Goal: Browse casually: Explore the website without a specific task or goal

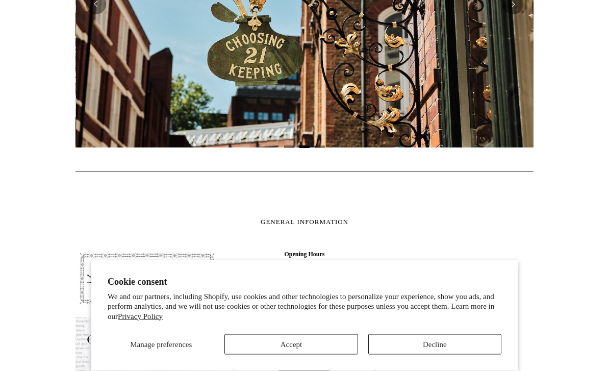
scroll to position [358, 0]
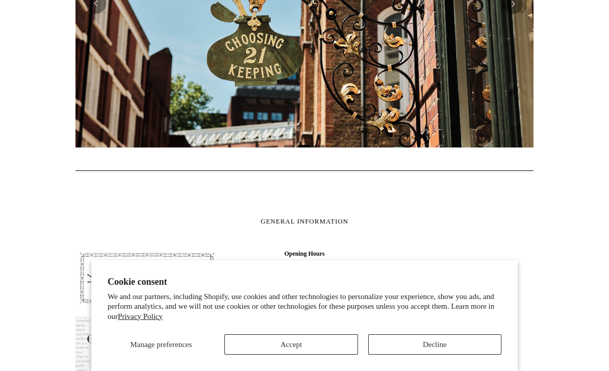
click at [313, 354] on button "Accept" at bounding box center [290, 344] width 133 height 20
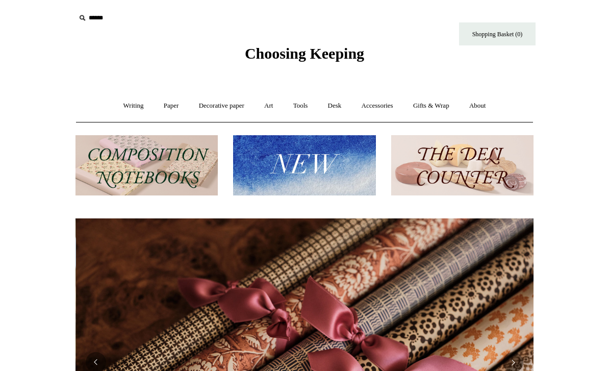
scroll to position [0, 916]
click at [341, 108] on link "Desk +" at bounding box center [335, 105] width 32 height 27
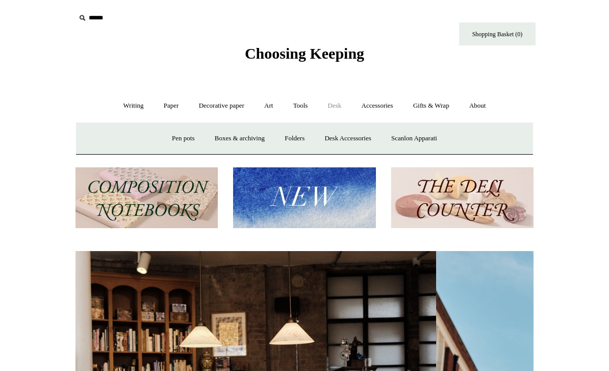
scroll to position [0, 0]
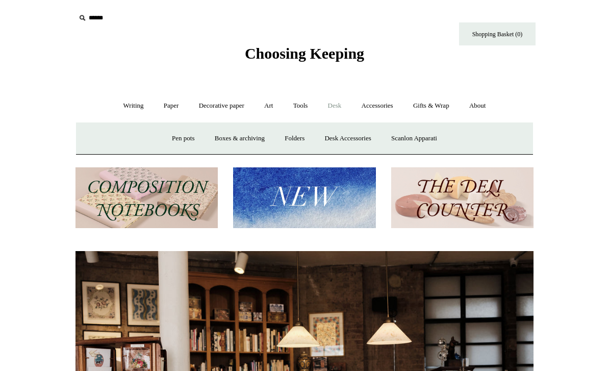
click at [429, 141] on link "Scanlon Apparati" at bounding box center [414, 138] width 64 height 27
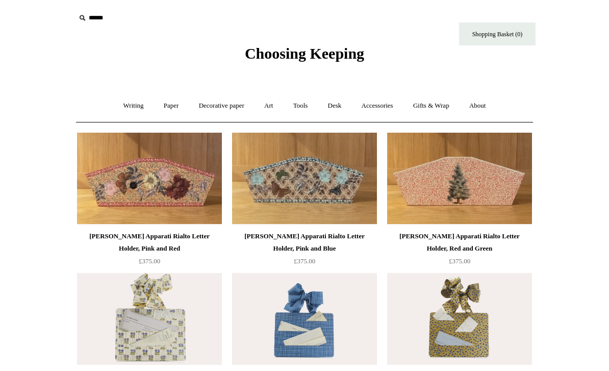
click at [386, 105] on link "Accessories +" at bounding box center [377, 105] width 50 height 27
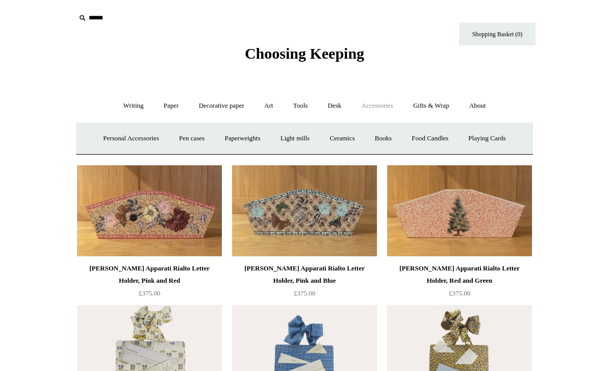
click at [304, 105] on link "Tools +" at bounding box center [300, 105] width 33 height 27
click at [334, 108] on link "Desk +" at bounding box center [335, 105] width 32 height 27
click at [355, 134] on link "Desk Accessories" at bounding box center [347, 138] width 65 height 27
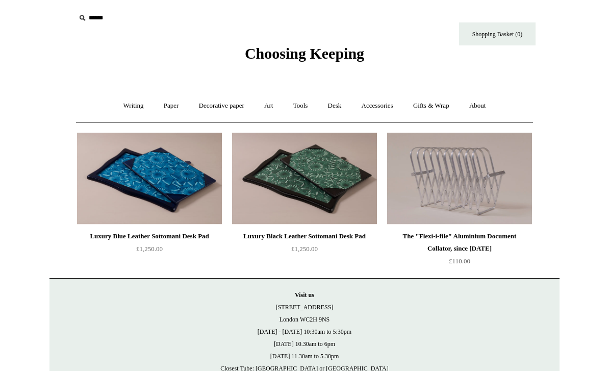
click at [383, 104] on link "Accessories +" at bounding box center [377, 105] width 50 height 27
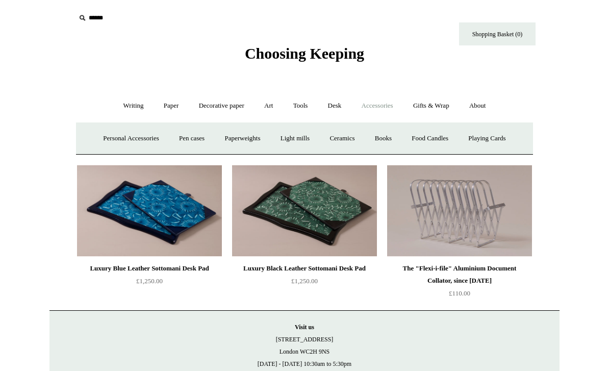
click at [176, 107] on link "Paper +" at bounding box center [171, 105] width 34 height 27
click at [130, 105] on link "Writing +" at bounding box center [133, 105] width 39 height 27
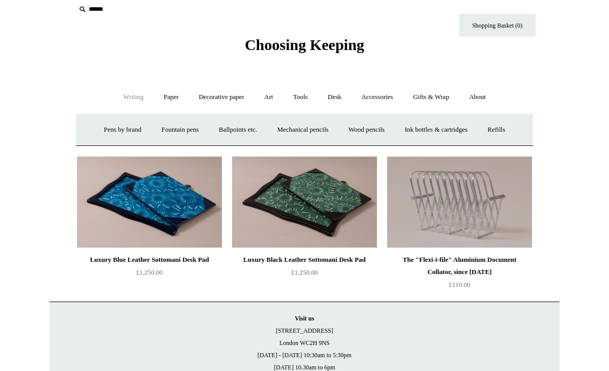
scroll to position [13, 0]
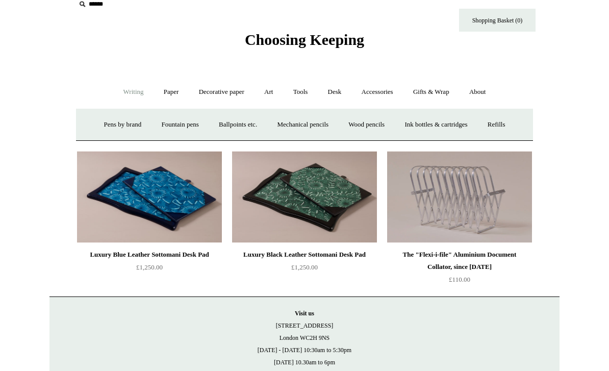
click at [179, 120] on link "Fountain pens +" at bounding box center [180, 125] width 56 height 27
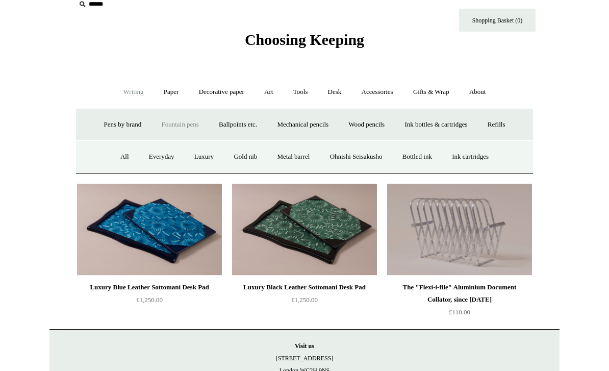
click at [158, 155] on link "Everyday" at bounding box center [162, 156] width 44 height 27
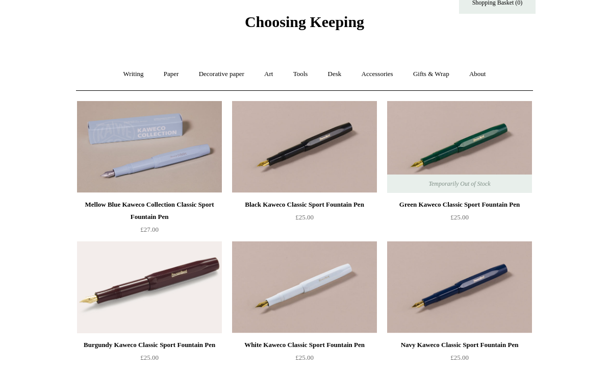
scroll to position [36, 0]
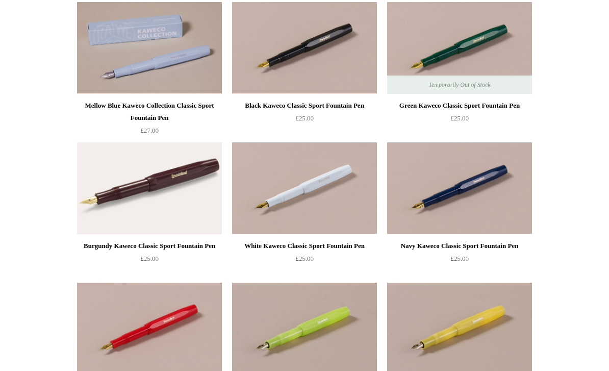
scroll to position [133, 0]
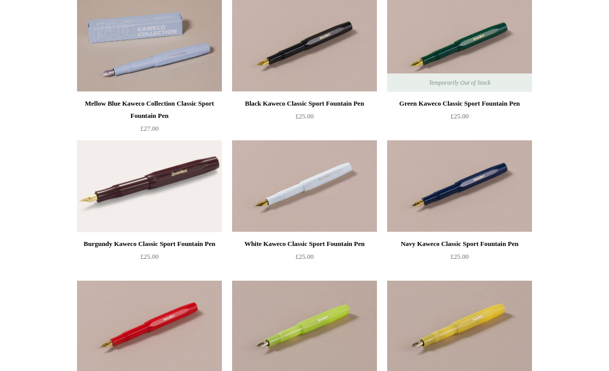
click at [192, 166] on img at bounding box center [149, 186] width 145 height 92
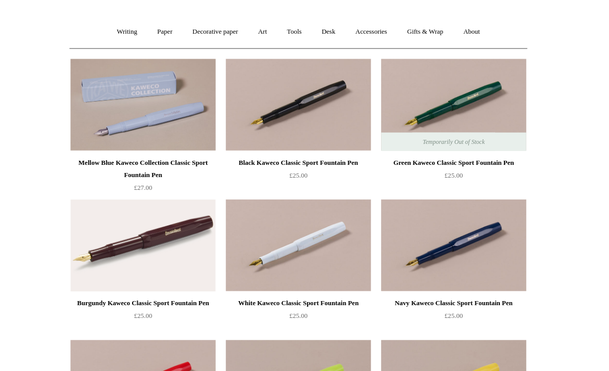
scroll to position [0, 0]
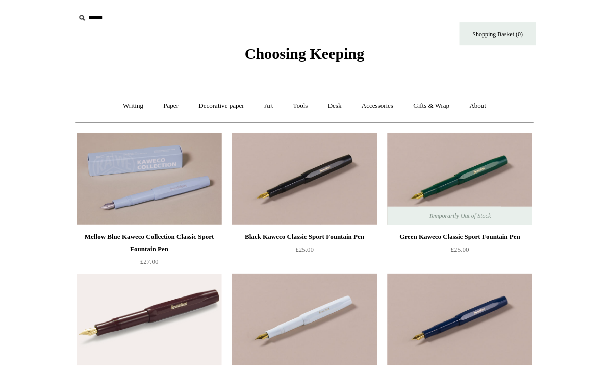
click at [133, 107] on link "Writing +" at bounding box center [133, 105] width 39 height 27
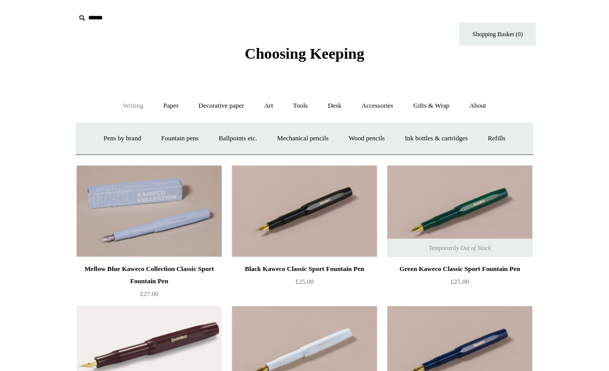
click at [179, 138] on link "Fountain pens +" at bounding box center [180, 138] width 56 height 27
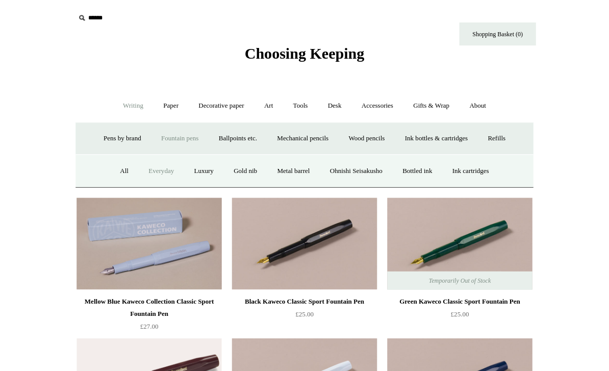
click at [199, 170] on link "Luxury" at bounding box center [204, 170] width 38 height 27
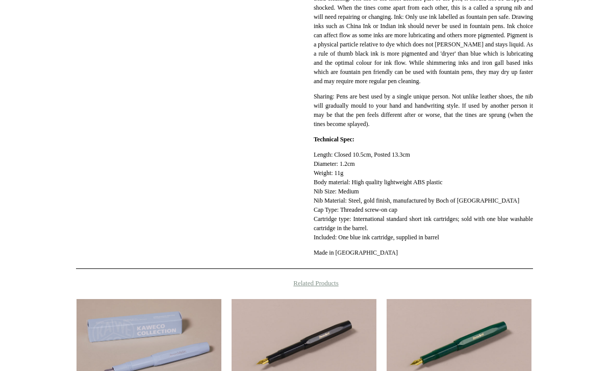
scroll to position [726, 0]
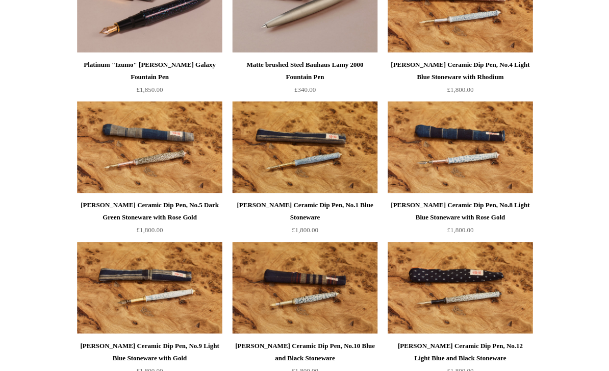
scroll to position [733, 0]
click at [172, 152] on img at bounding box center [149, 147] width 145 height 92
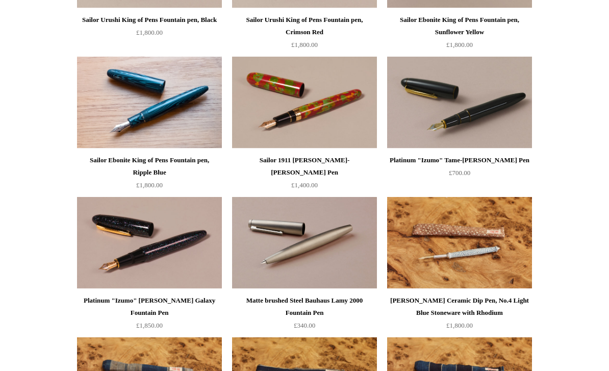
scroll to position [497, 0]
click at [177, 106] on img at bounding box center [149, 103] width 145 height 92
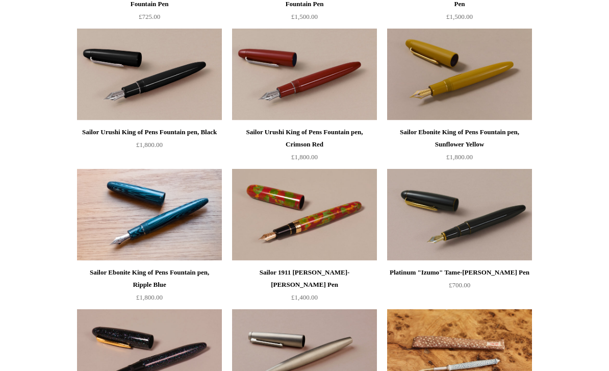
scroll to position [384, 0]
click at [335, 223] on img at bounding box center [304, 215] width 145 height 92
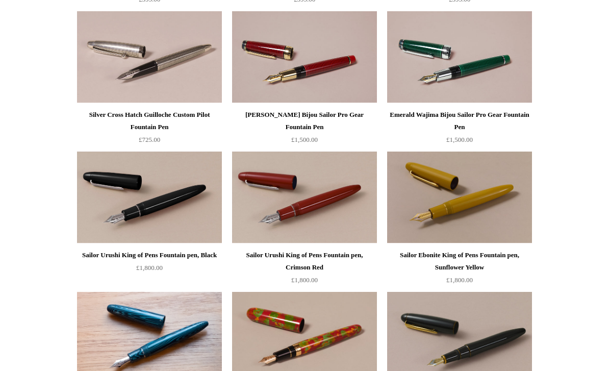
scroll to position [261, 0]
click at [502, 211] on img at bounding box center [459, 198] width 145 height 92
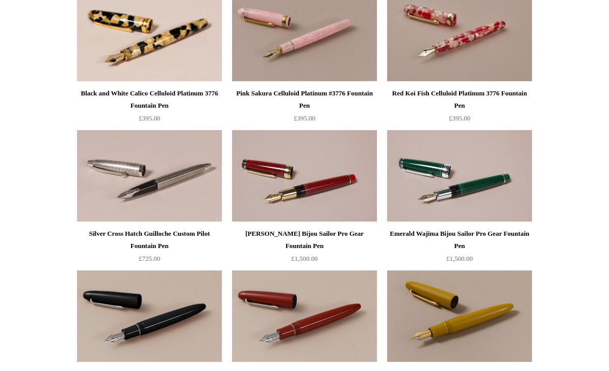
scroll to position [142, 0]
click at [294, 175] on img at bounding box center [304, 177] width 145 height 92
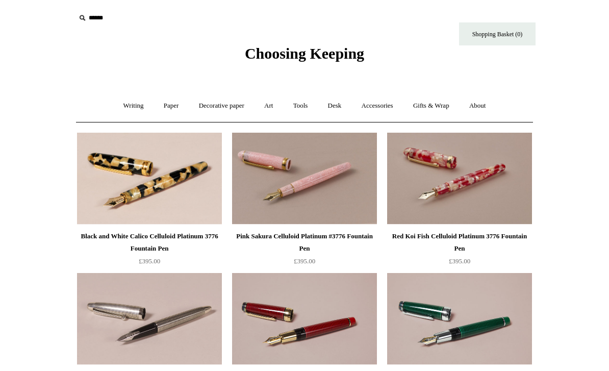
click at [169, 116] on link "Paper +" at bounding box center [171, 105] width 34 height 27
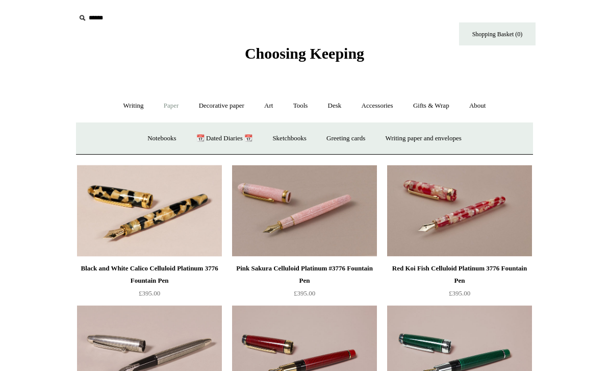
click at [142, 139] on link "Notebooks +" at bounding box center [161, 138] width 47 height 27
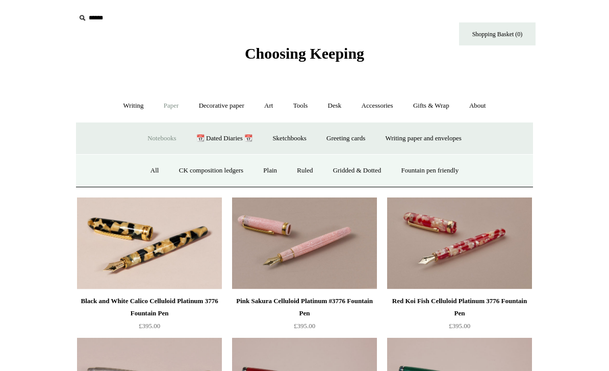
click at [304, 164] on link "Ruled" at bounding box center [305, 170] width 34 height 27
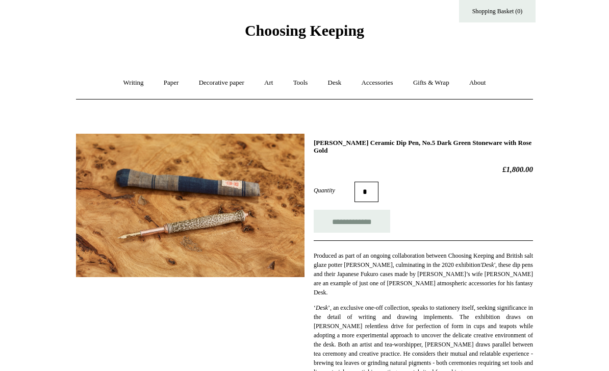
scroll to position [15, 0]
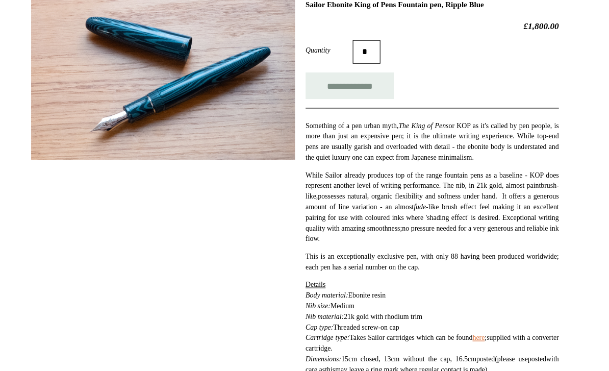
scroll to position [157, 0]
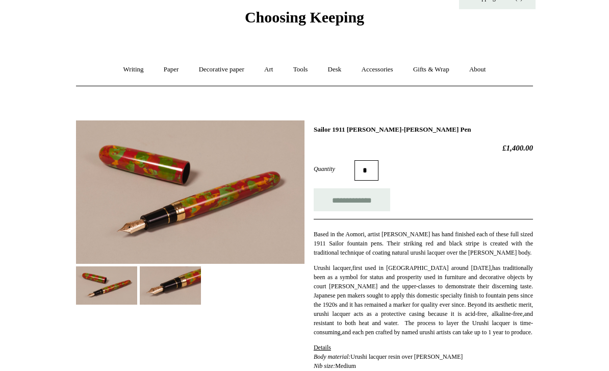
scroll to position [25, 0]
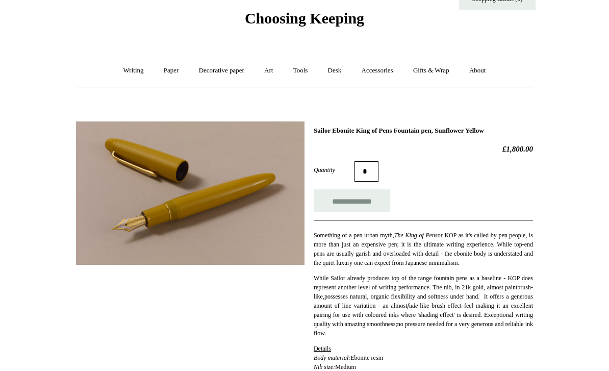
scroll to position [15, 0]
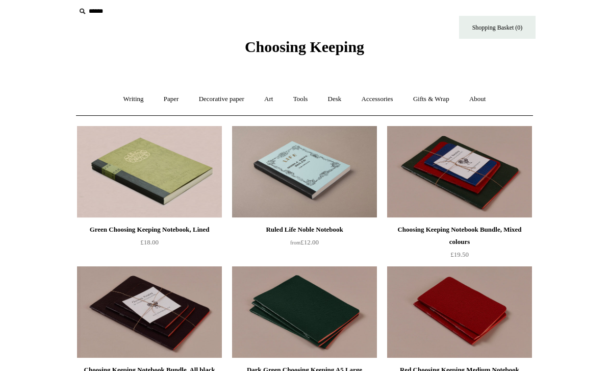
scroll to position [8, 0]
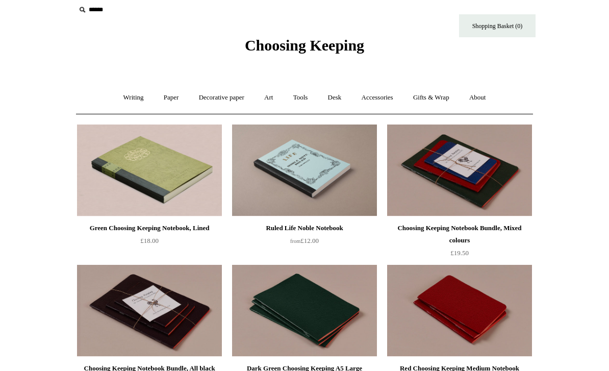
click at [136, 172] on img at bounding box center [149, 170] width 145 height 92
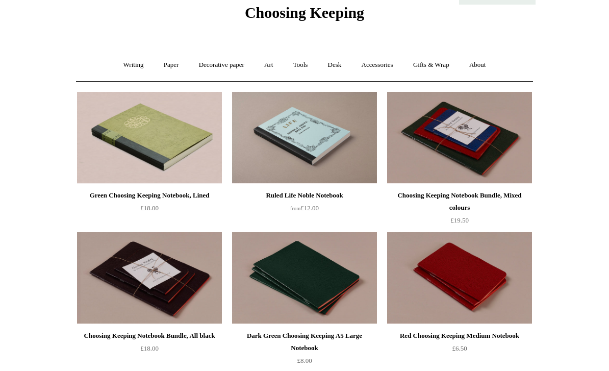
click at [320, 132] on img at bounding box center [304, 138] width 145 height 92
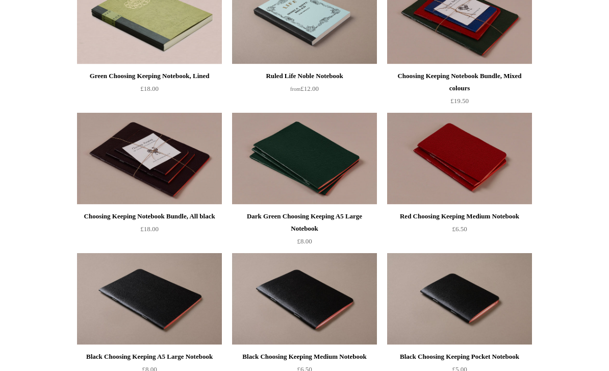
scroll to position [160, 0]
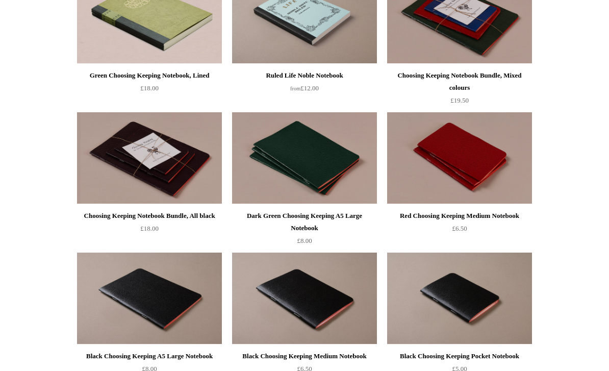
click at [336, 143] on img at bounding box center [304, 159] width 145 height 92
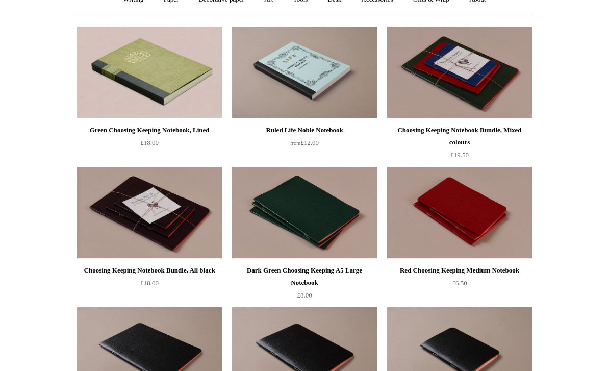
scroll to position [106, 0]
click at [332, 74] on img at bounding box center [304, 73] width 145 height 92
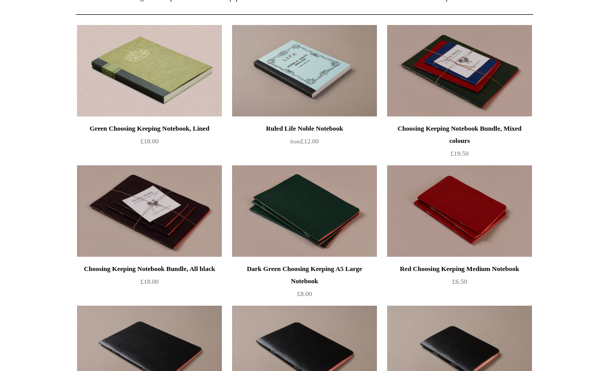
scroll to position [109, 0]
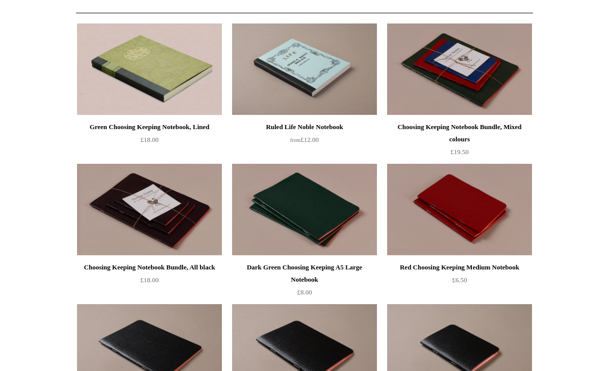
click at [468, 195] on img at bounding box center [459, 210] width 145 height 92
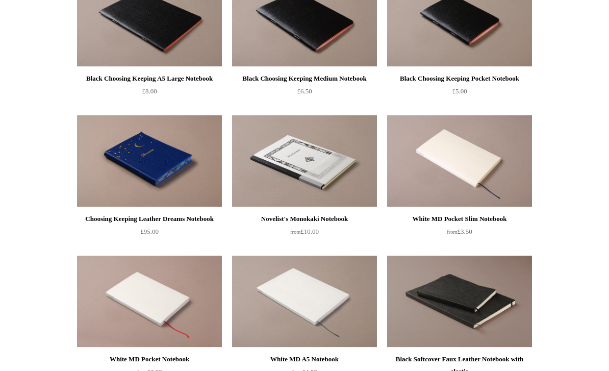
scroll to position [438, 0]
click at [478, 29] on img at bounding box center [459, 21] width 145 height 92
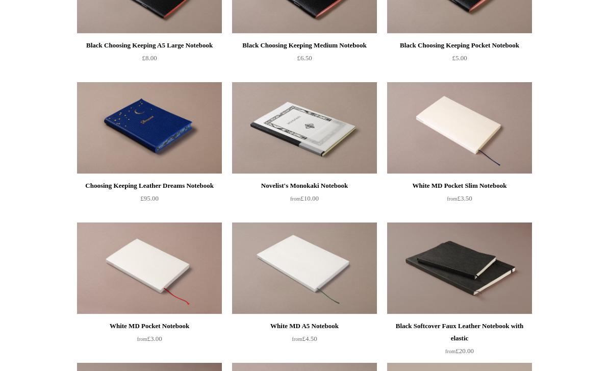
click at [331, 121] on img at bounding box center [304, 128] width 145 height 92
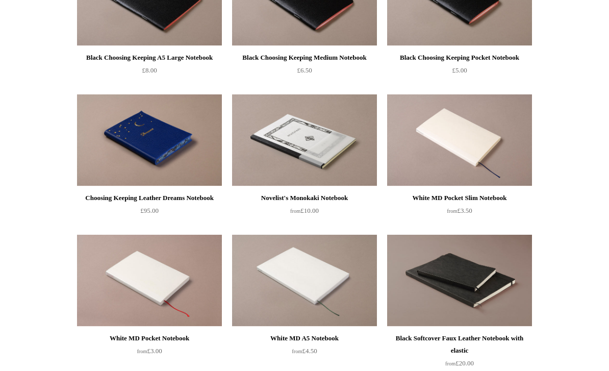
scroll to position [458, 0]
click at [432, 132] on img at bounding box center [459, 141] width 145 height 92
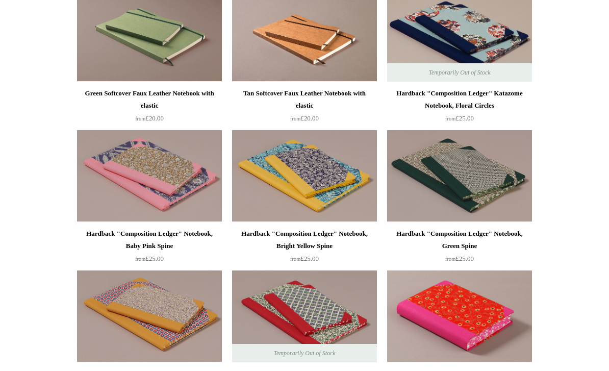
scroll to position [845, 0]
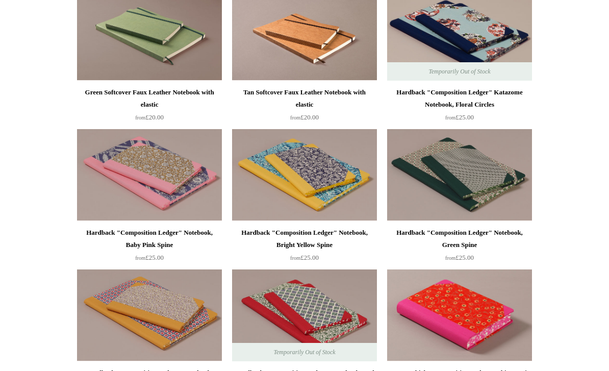
click at [447, 167] on img at bounding box center [459, 175] width 145 height 92
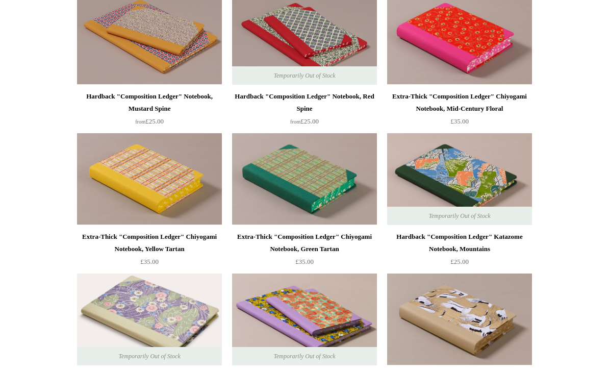
scroll to position [1122, 0]
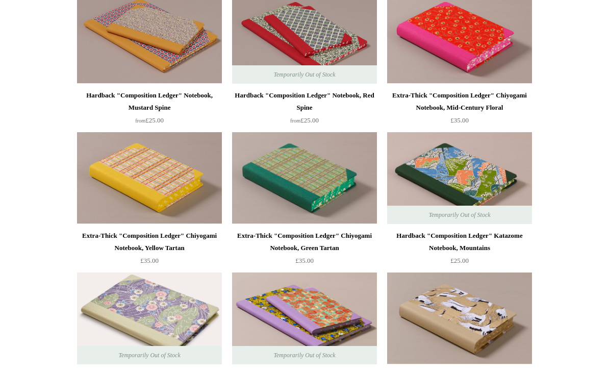
click at [148, 183] on img at bounding box center [149, 179] width 145 height 92
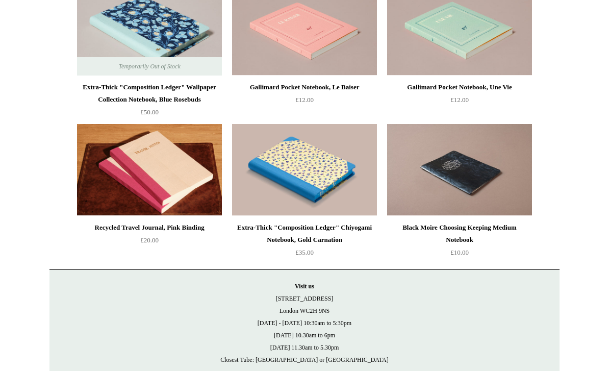
scroll to position [2112, 0]
click at [172, 175] on img at bounding box center [149, 170] width 145 height 92
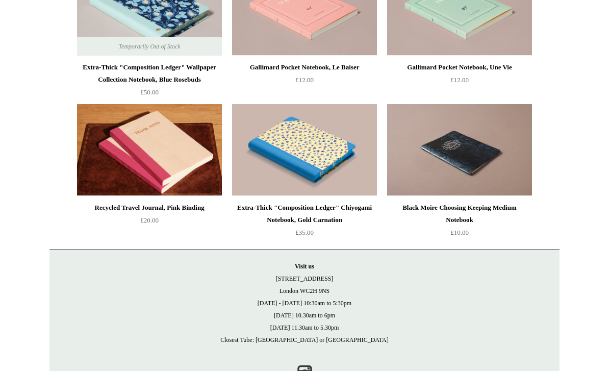
scroll to position [2131, 0]
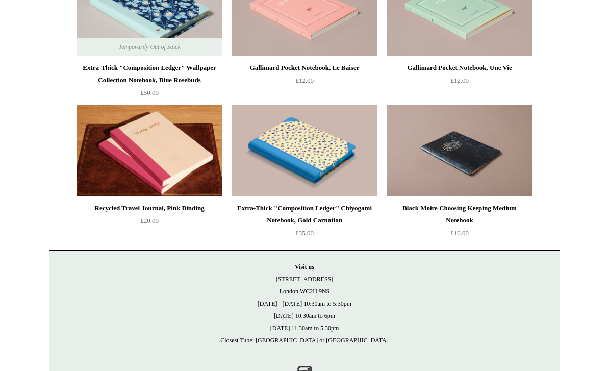
click at [431, 133] on img at bounding box center [459, 151] width 145 height 92
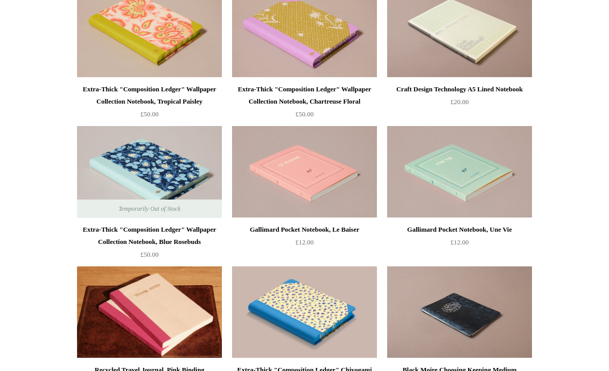
scroll to position [1969, 0]
click at [335, 151] on img at bounding box center [304, 172] width 145 height 92
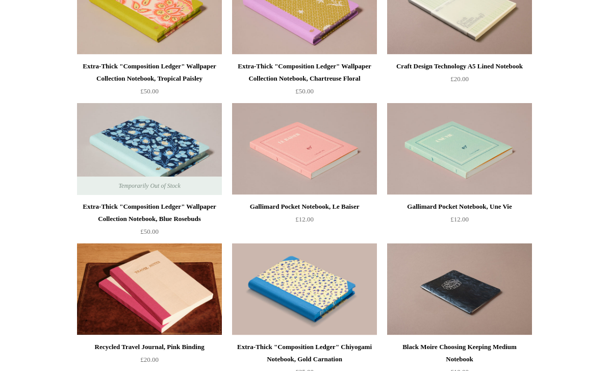
scroll to position [1985, 0]
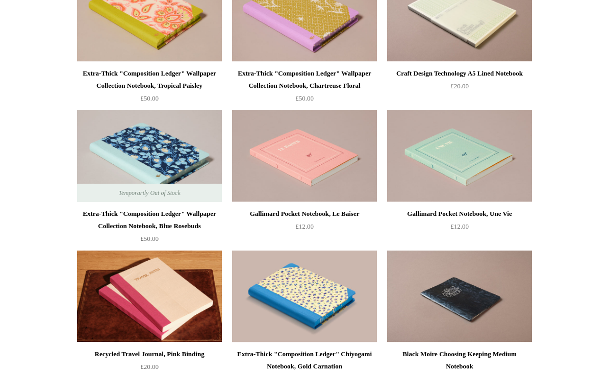
click at [453, 126] on img at bounding box center [459, 156] width 145 height 92
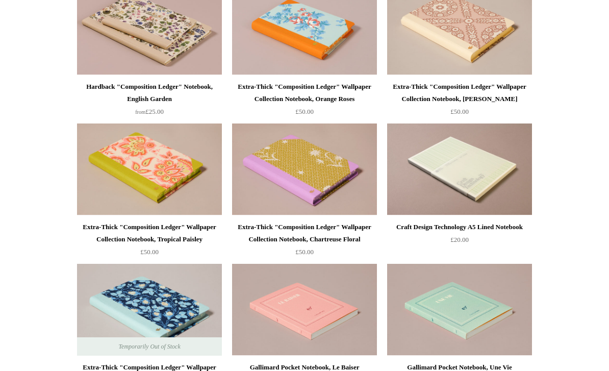
scroll to position [1831, 0]
click at [438, 158] on img at bounding box center [459, 170] width 145 height 92
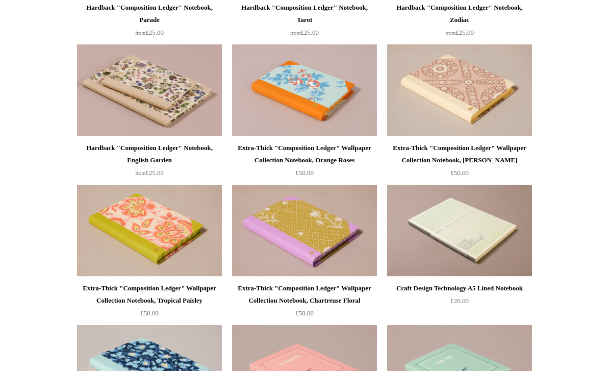
scroll to position [1770, 0]
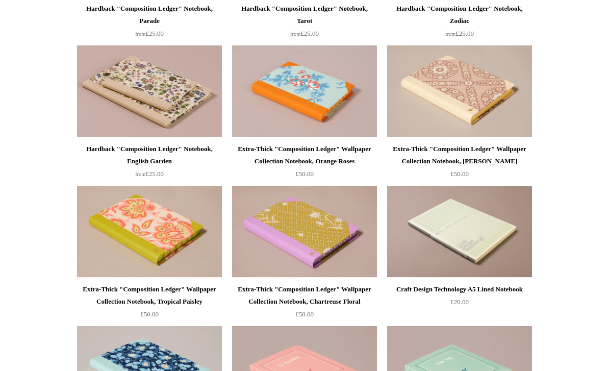
click at [160, 223] on img at bounding box center [149, 232] width 145 height 92
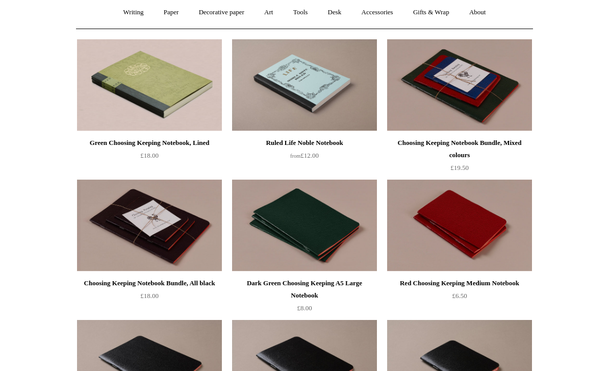
scroll to position [93, 0]
click at [473, 223] on img at bounding box center [459, 226] width 145 height 92
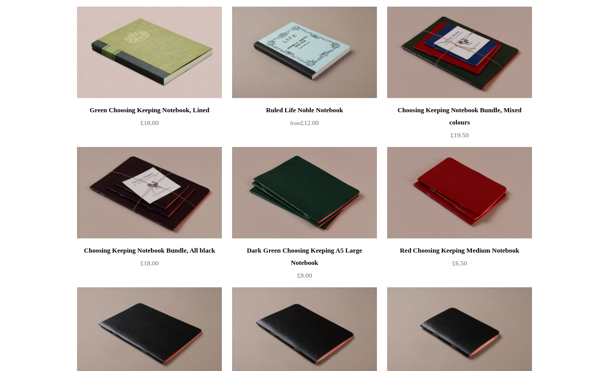
click at [332, 80] on img at bounding box center [304, 53] width 145 height 92
click at [315, 219] on img at bounding box center [304, 193] width 145 height 92
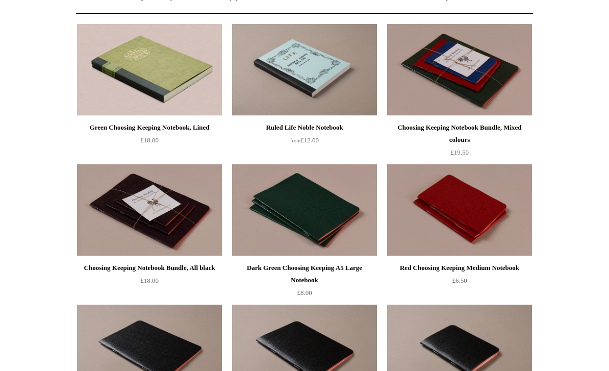
scroll to position [109, 0]
click at [129, 78] on img at bounding box center [149, 70] width 145 height 92
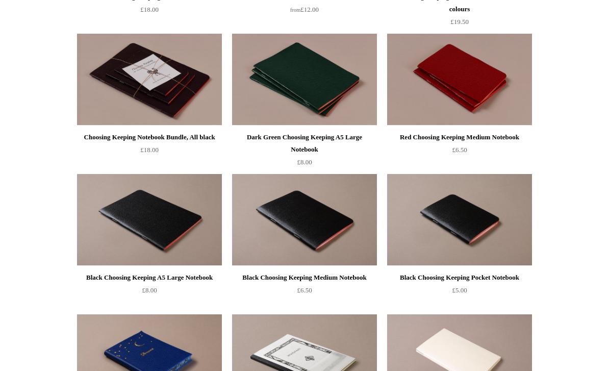
scroll to position [239, 0]
click at [347, 241] on img at bounding box center [304, 220] width 145 height 92
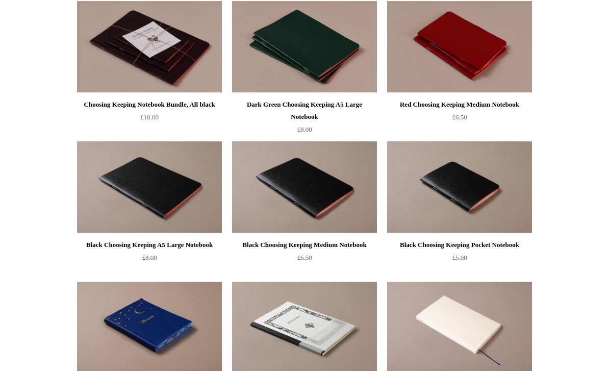
click at [485, 193] on img at bounding box center [459, 187] width 145 height 92
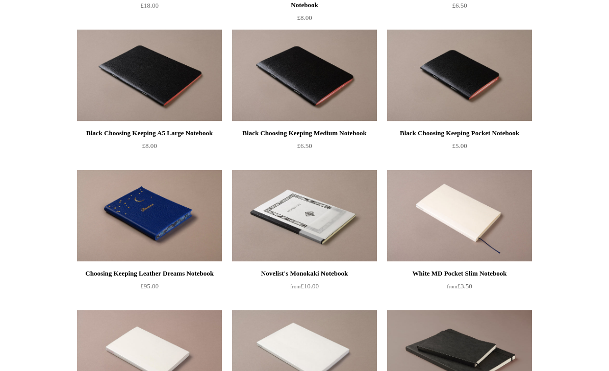
scroll to position [383, 0]
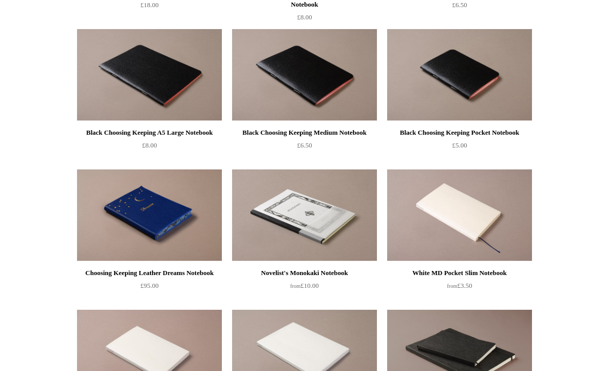
click at [351, 227] on img at bounding box center [304, 216] width 145 height 92
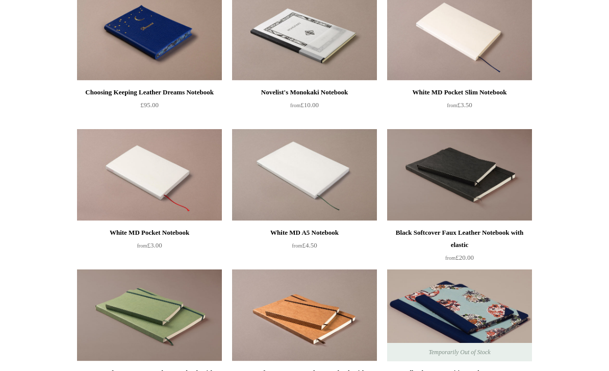
scroll to position [564, 0]
click at [297, 186] on img at bounding box center [304, 175] width 145 height 92
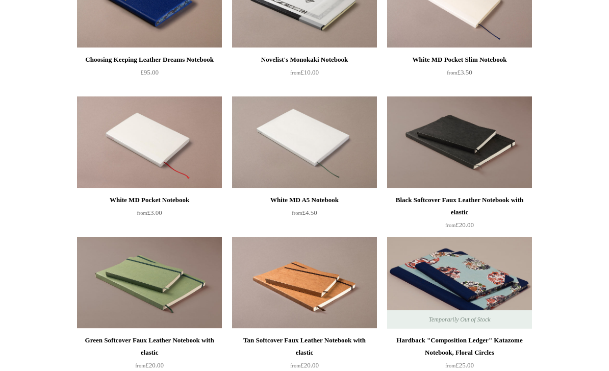
click at [116, 150] on img at bounding box center [149, 142] width 145 height 92
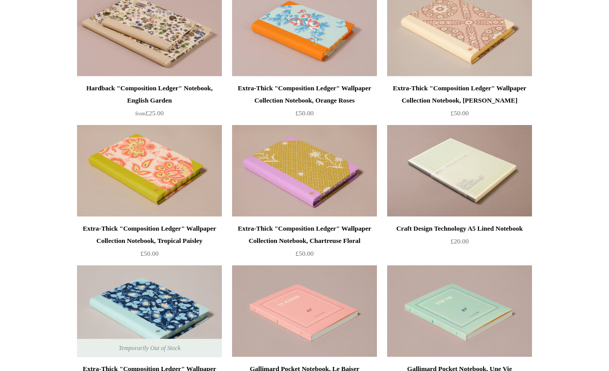
scroll to position [1830, 0]
click at [427, 199] on img at bounding box center [459, 171] width 145 height 92
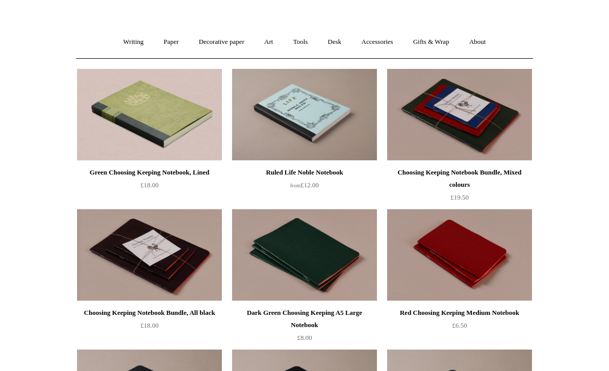
scroll to position [0, 0]
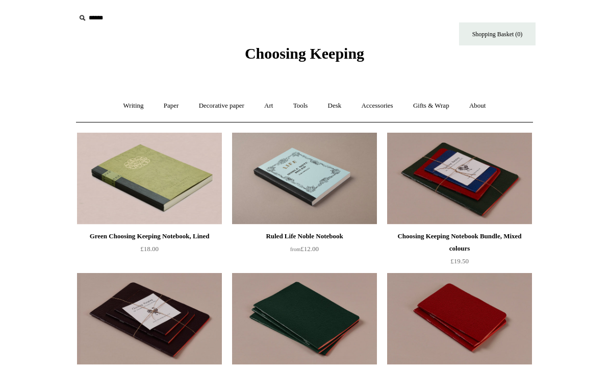
click at [166, 100] on link "Paper +" at bounding box center [171, 105] width 34 height 27
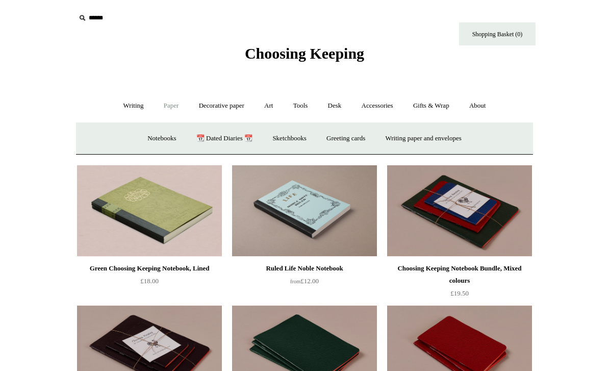
click at [297, 138] on link "Sketchbooks +" at bounding box center [289, 138] width 52 height 27
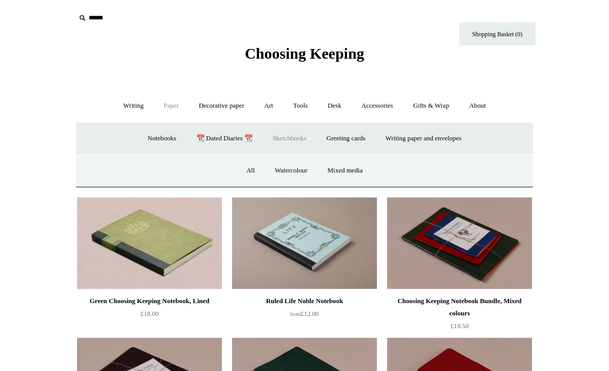
click at [250, 167] on link "All" at bounding box center [250, 170] width 27 height 27
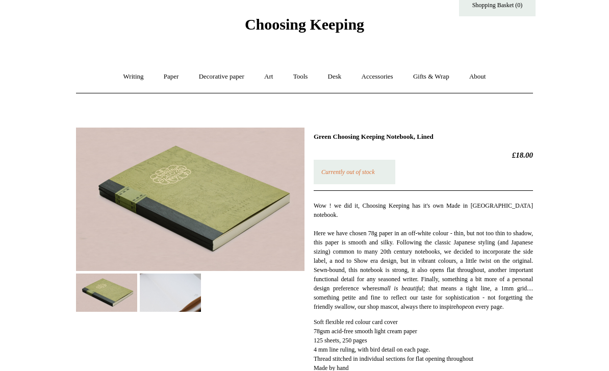
click at [169, 287] on img at bounding box center [170, 293] width 61 height 38
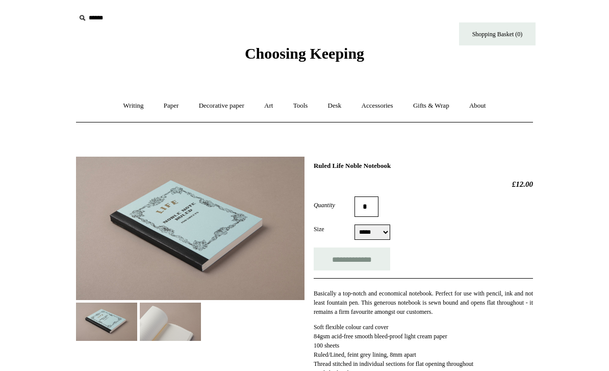
click at [176, 316] on img at bounding box center [170, 321] width 61 height 38
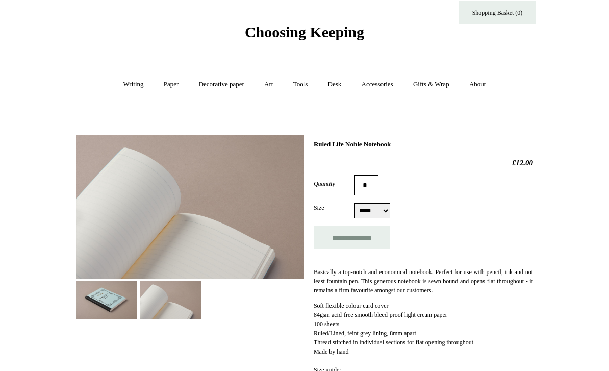
click at [386, 205] on select "***** *****" at bounding box center [372, 210] width 36 height 15
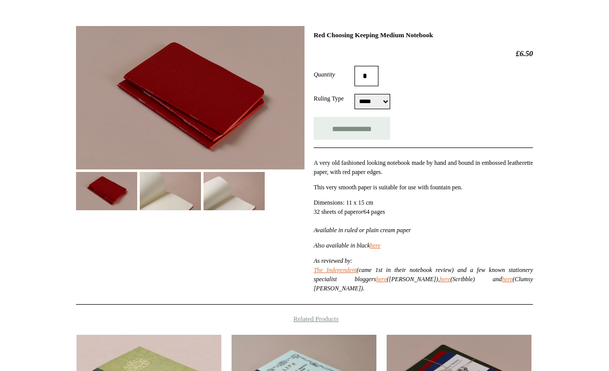
scroll to position [127, 0]
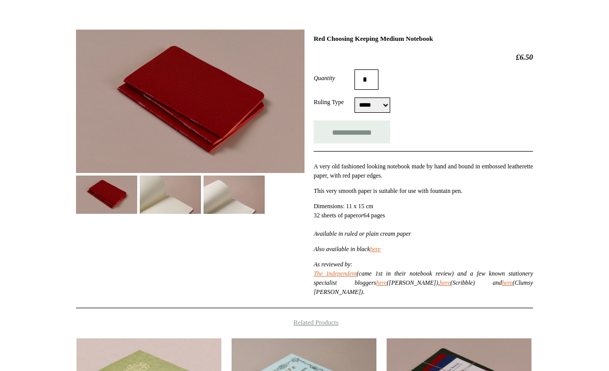
click at [161, 192] on img at bounding box center [170, 194] width 61 height 38
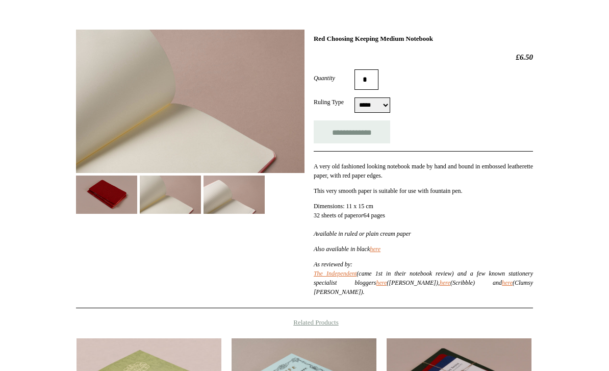
click at [248, 196] on img at bounding box center [233, 194] width 61 height 38
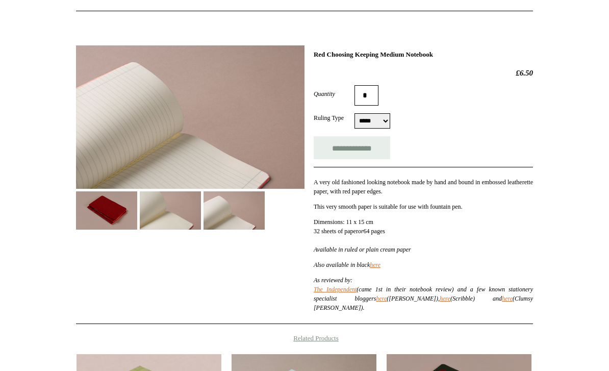
click at [377, 121] on select "***** *****" at bounding box center [372, 121] width 36 height 15
select select "*****"
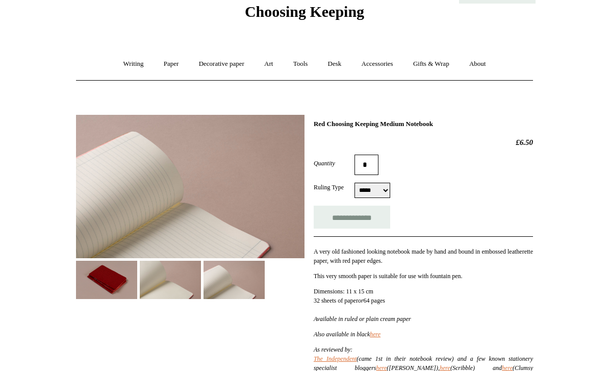
scroll to position [41, 0]
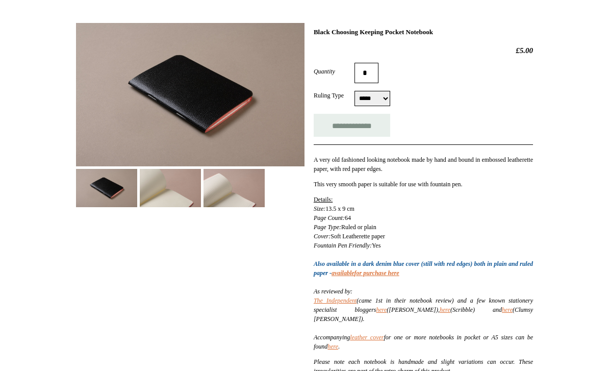
scroll to position [126, 0]
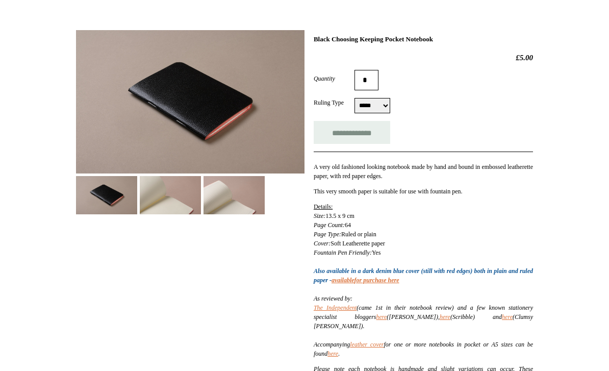
click at [189, 192] on img at bounding box center [170, 195] width 61 height 38
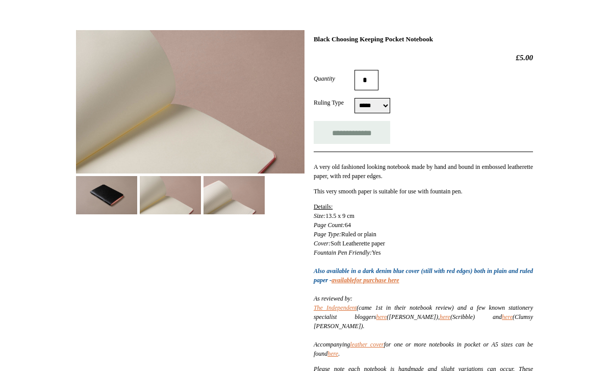
click at [251, 196] on img at bounding box center [233, 195] width 61 height 38
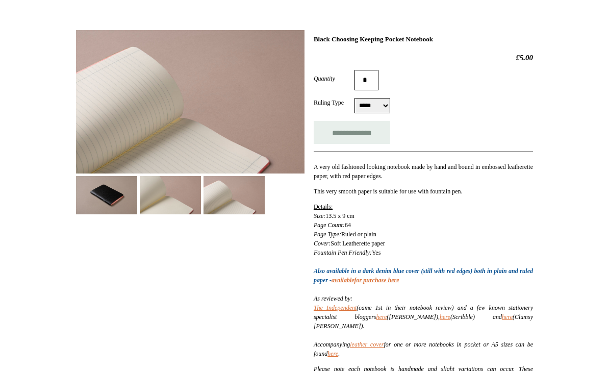
click at [383, 102] on select "***** *****" at bounding box center [372, 105] width 36 height 15
select select "*****"
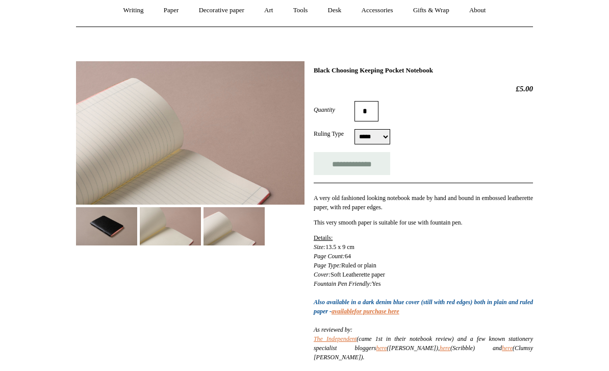
scroll to position [91, 0]
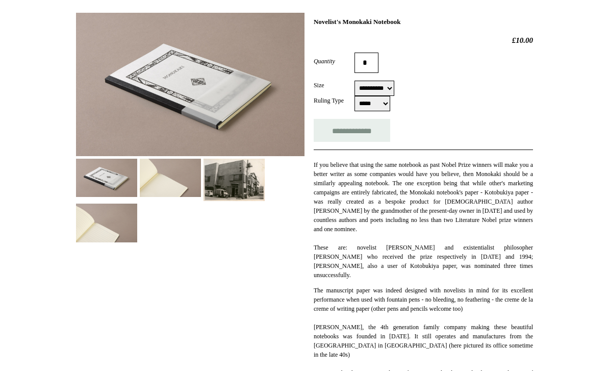
scroll to position [144, 0]
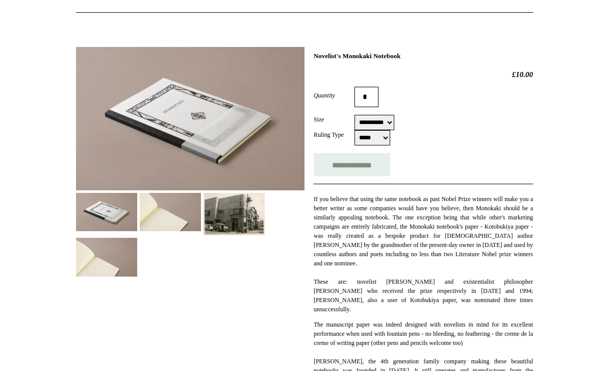
click at [394, 116] on select "**********" at bounding box center [374, 122] width 40 height 15
click at [178, 209] on img at bounding box center [170, 212] width 61 height 38
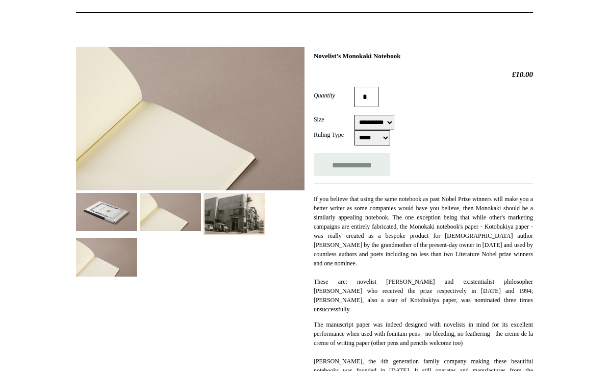
click at [379, 138] on select "***** *****" at bounding box center [372, 137] width 36 height 15
select select "*****"
click at [246, 211] on img at bounding box center [233, 214] width 61 height 43
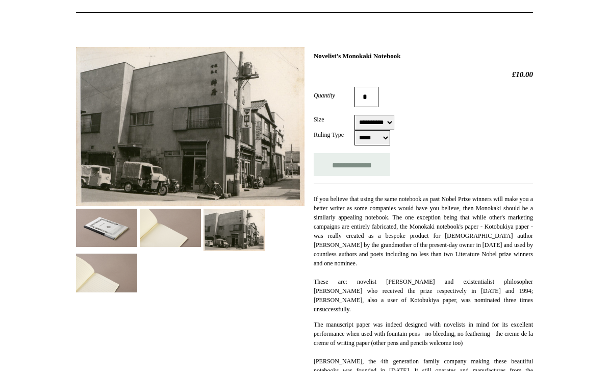
click at [106, 276] on img at bounding box center [106, 272] width 61 height 38
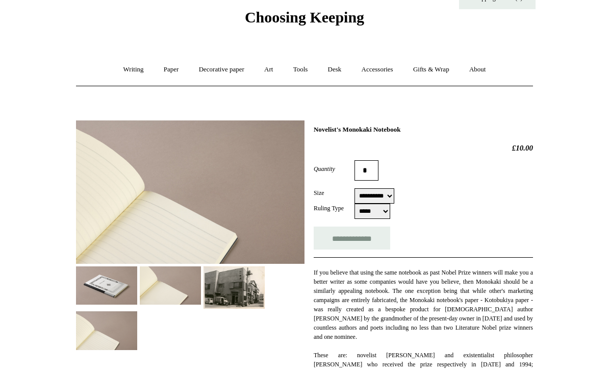
click at [106, 282] on img at bounding box center [106, 286] width 61 height 38
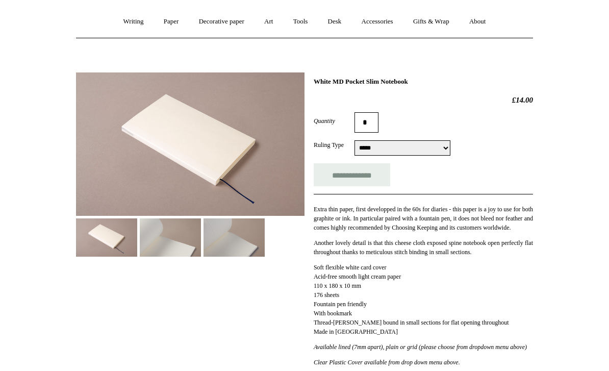
scroll to position [84, 0]
click at [150, 240] on img at bounding box center [170, 238] width 61 height 38
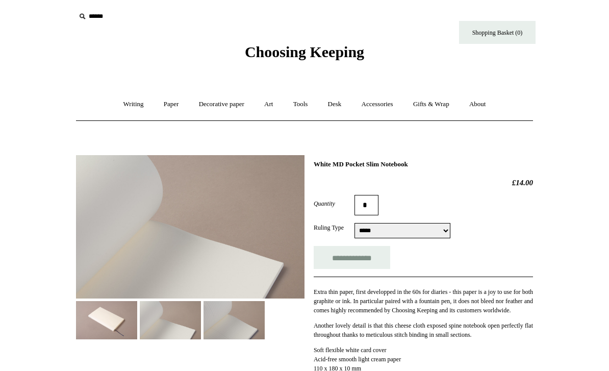
scroll to position [0, 0]
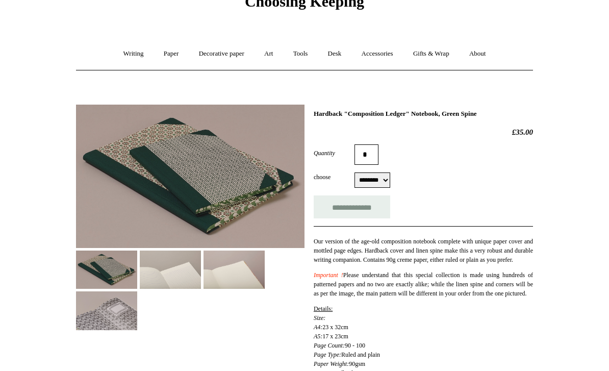
scroll to position [59, 0]
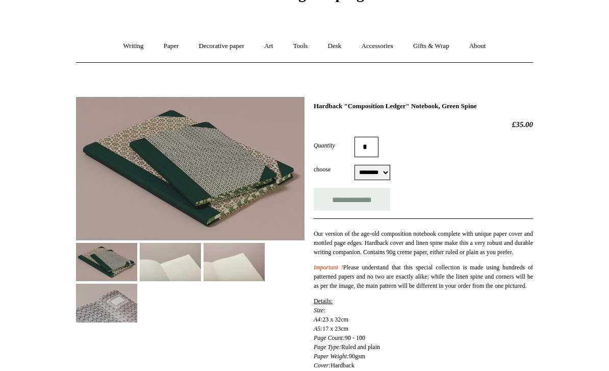
click at [171, 258] on img at bounding box center [170, 262] width 61 height 38
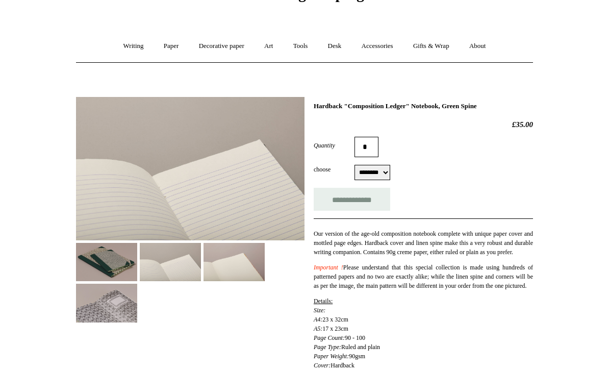
click at [244, 258] on img at bounding box center [233, 262] width 61 height 38
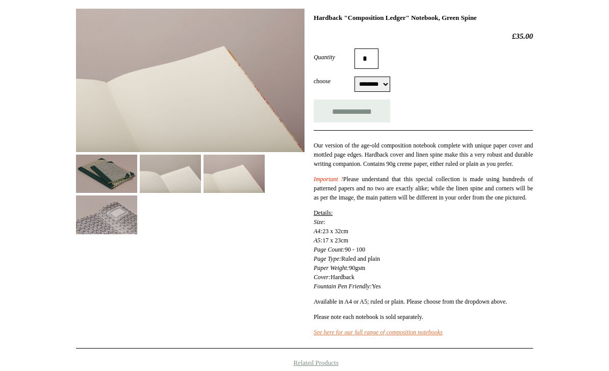
scroll to position [150, 0]
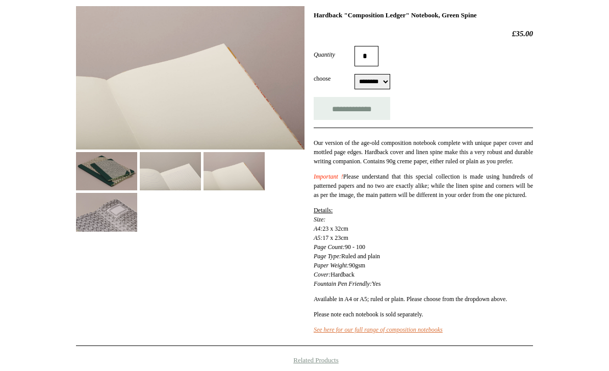
click at [384, 82] on select "******** ******** ******** ********" at bounding box center [372, 81] width 36 height 15
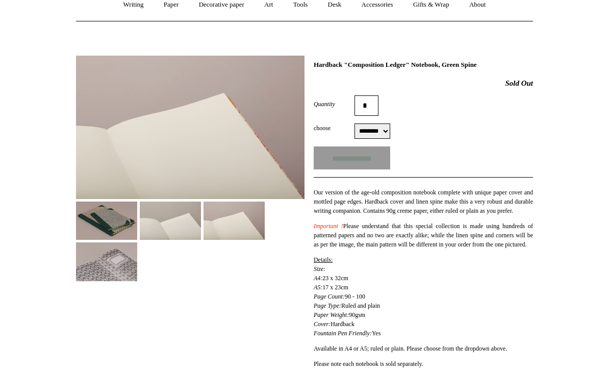
scroll to position [97, 0]
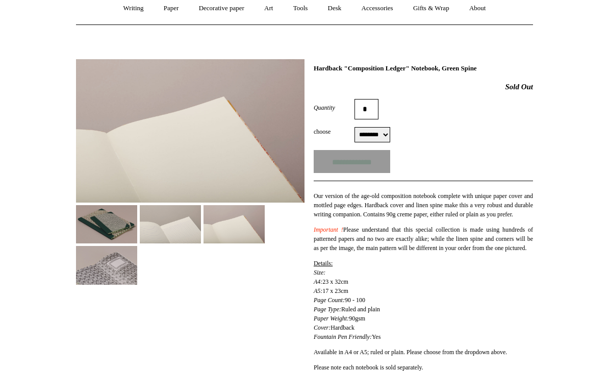
click at [390, 132] on select "******** ******** ******** ********" at bounding box center [372, 134] width 36 height 15
click at [384, 132] on select "******** ******** ******** ********" at bounding box center [372, 134] width 36 height 15
select select "********"
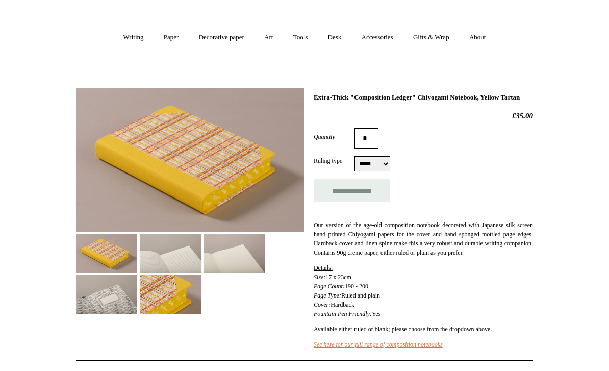
scroll to position [68, 0]
click at [23, 11] on html "Menu Choosing Keeping * Shipping Information Shopping Basket (0) * ⤺ + +" at bounding box center [304, 309] width 609 height 754
click at [177, 255] on img at bounding box center [170, 253] width 61 height 38
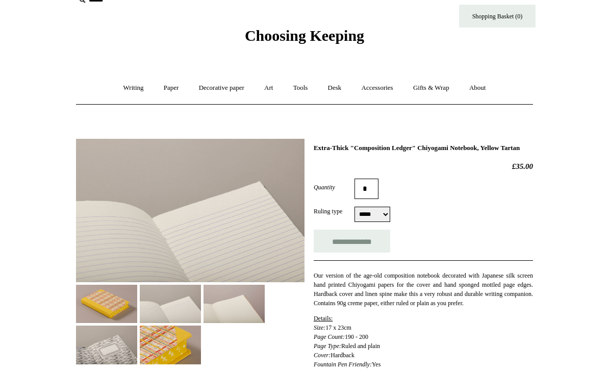
scroll to position [0, 0]
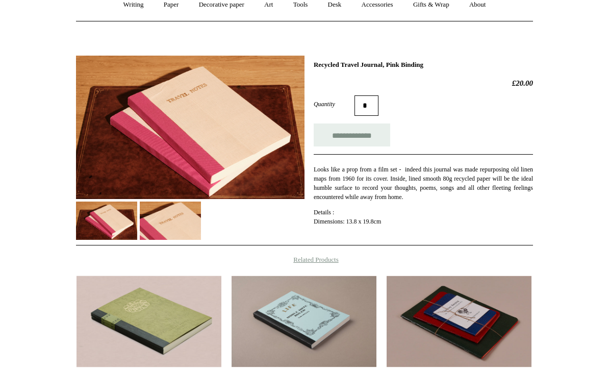
scroll to position [96, 0]
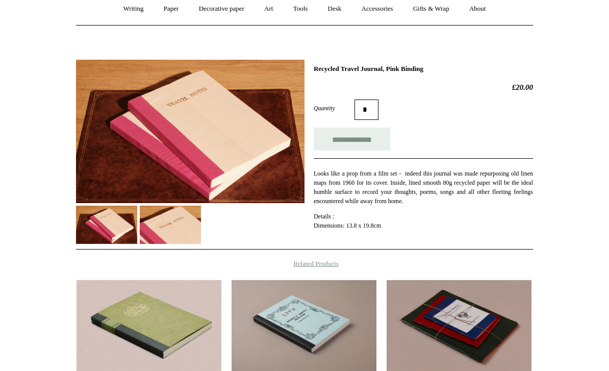
click at [173, 228] on img at bounding box center [170, 225] width 61 height 38
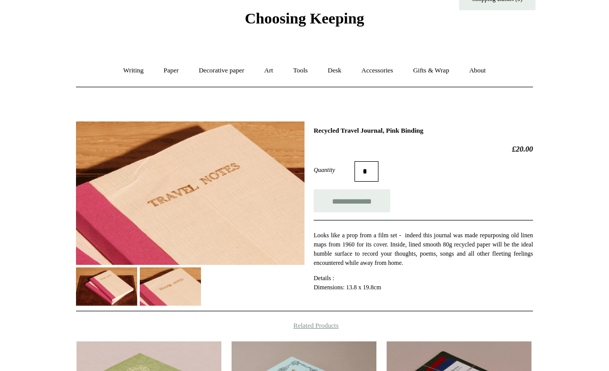
scroll to position [35, 0]
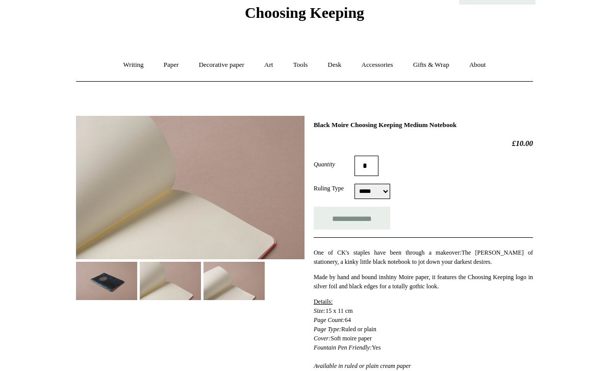
click at [103, 295] on img at bounding box center [106, 281] width 61 height 38
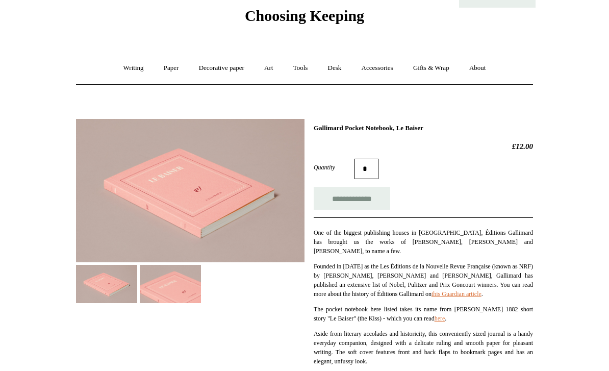
scroll to position [28, 0]
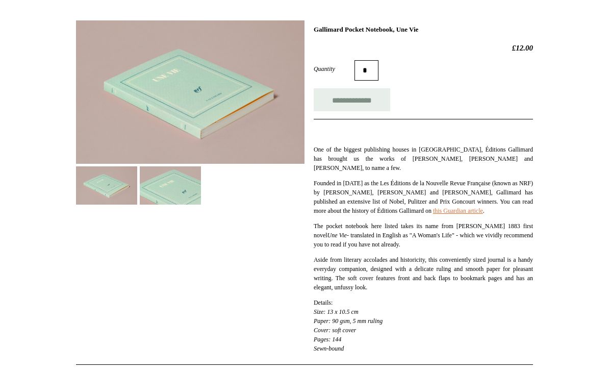
scroll to position [129, 0]
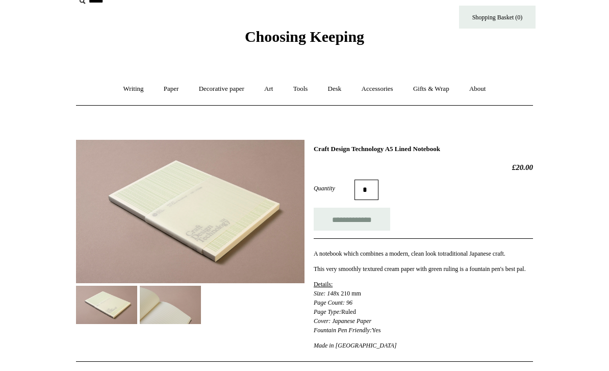
scroll to position [17, 0]
click at [172, 297] on img at bounding box center [170, 305] width 61 height 38
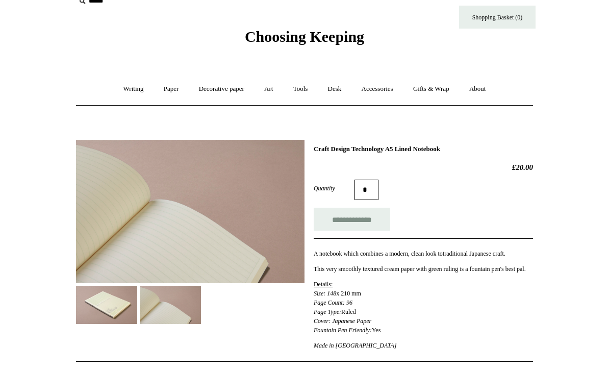
click at [101, 304] on img at bounding box center [106, 305] width 61 height 38
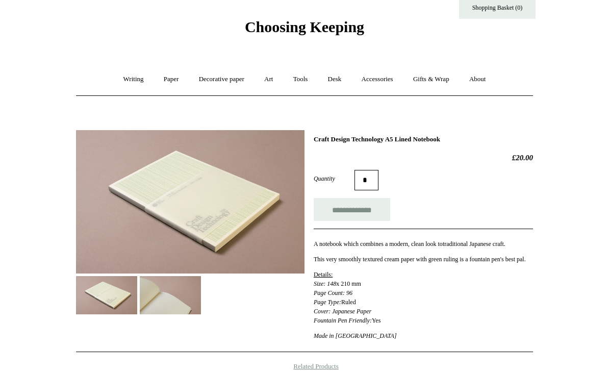
scroll to position [27, 0]
click at [160, 304] on img at bounding box center [170, 294] width 61 height 38
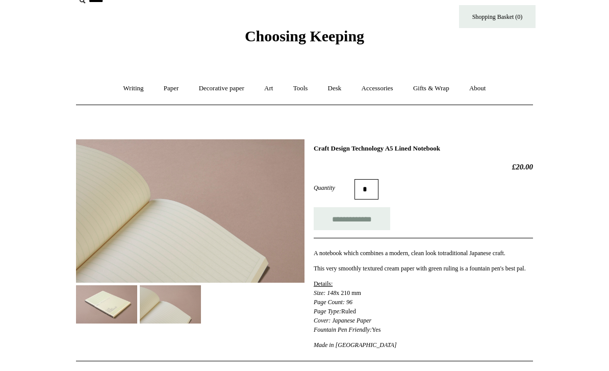
scroll to position [30, 0]
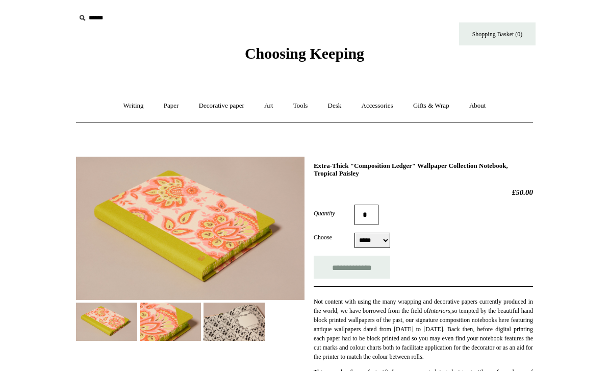
select select "*****"
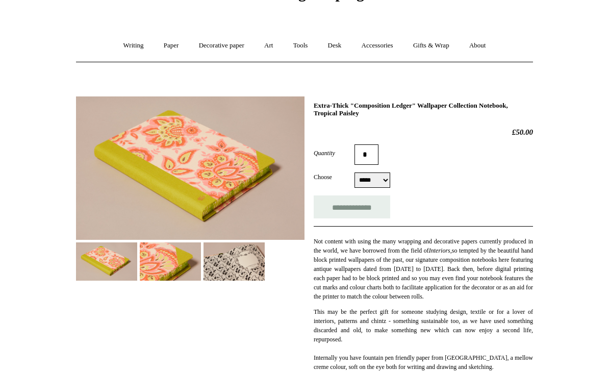
scroll to position [61, 0]
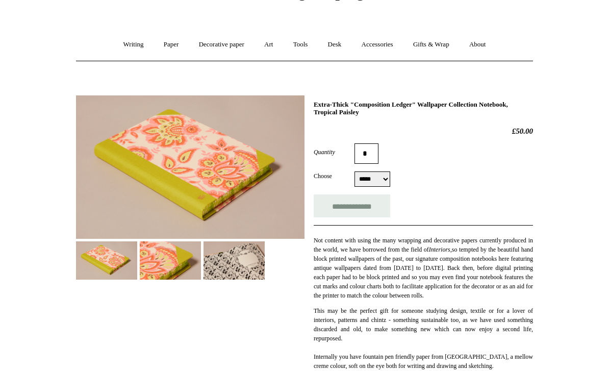
click at [175, 252] on img at bounding box center [170, 261] width 61 height 38
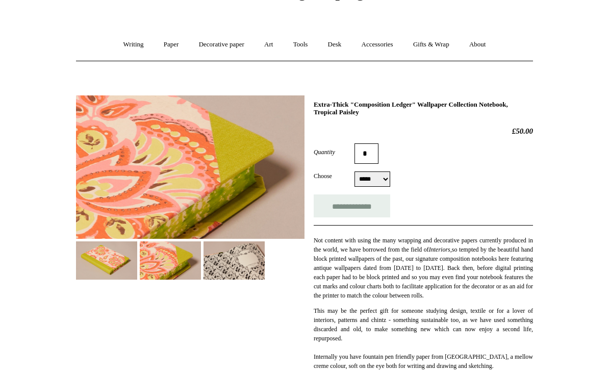
click at [248, 258] on img at bounding box center [233, 260] width 61 height 38
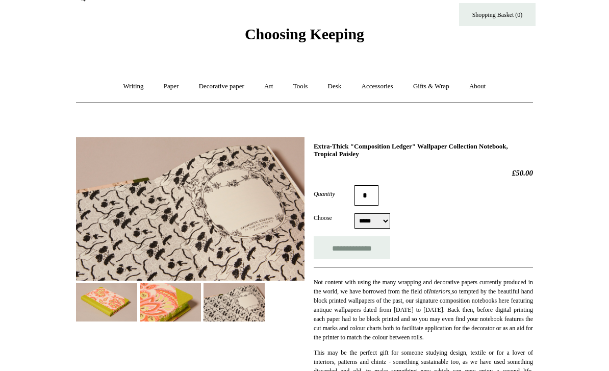
scroll to position [0, 0]
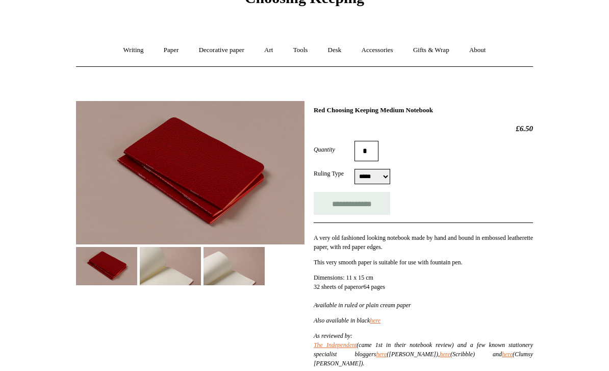
scroll to position [55, 0]
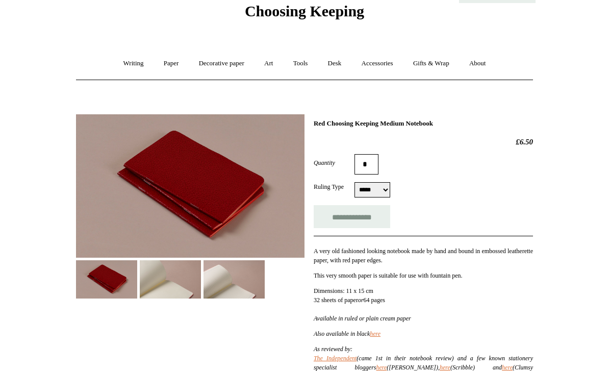
click at [380, 193] on select "***** *****" at bounding box center [372, 190] width 36 height 15
select select "*****"
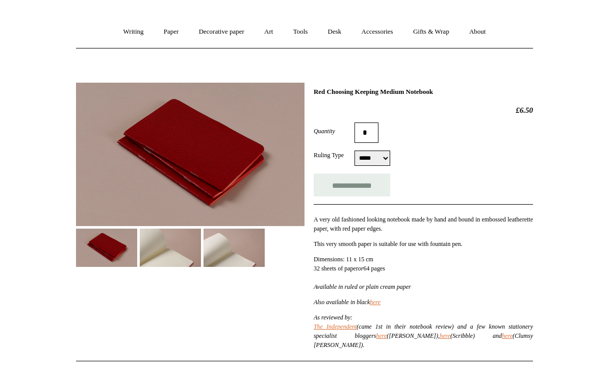
click at [251, 242] on img at bounding box center [233, 248] width 61 height 38
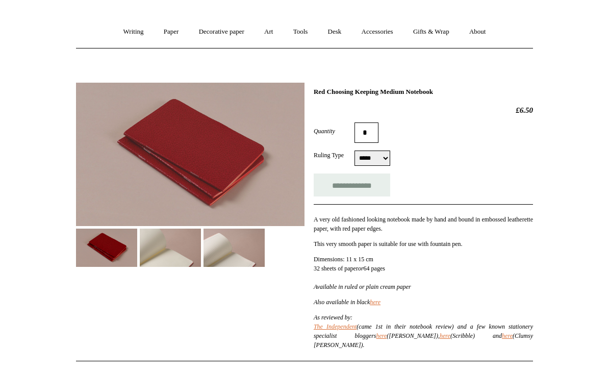
scroll to position [74, 0]
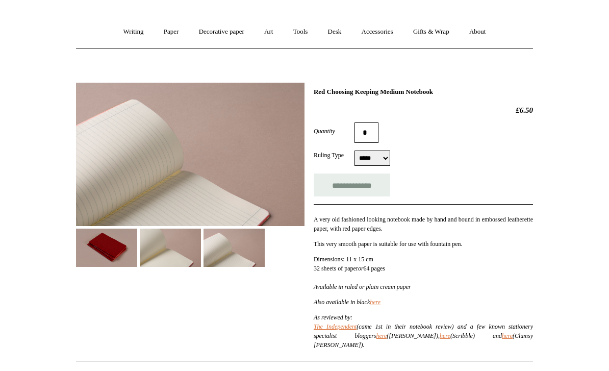
click at [177, 258] on img at bounding box center [170, 247] width 61 height 38
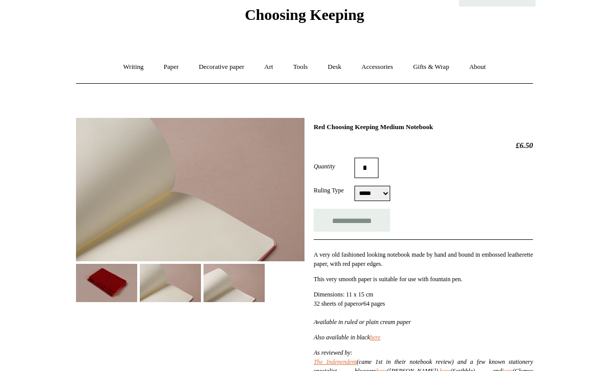
scroll to position [34, 0]
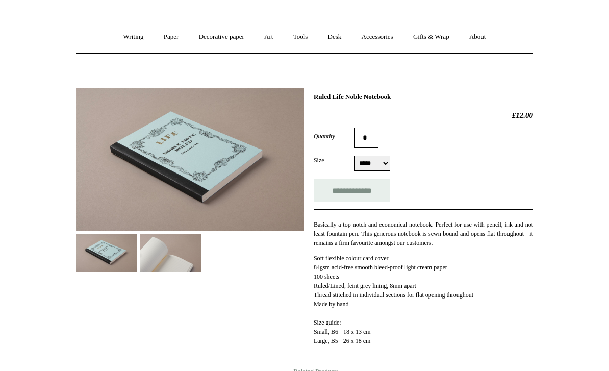
scroll to position [64, 0]
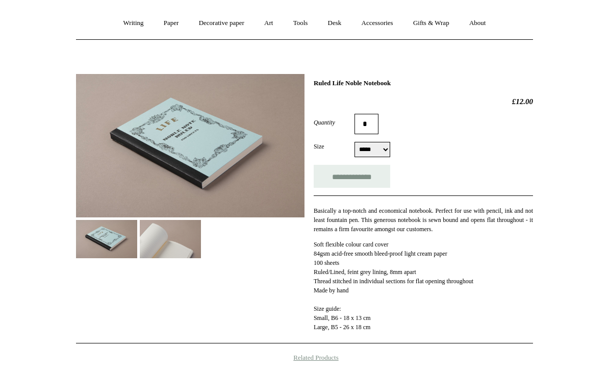
click at [162, 240] on img at bounding box center [170, 239] width 61 height 38
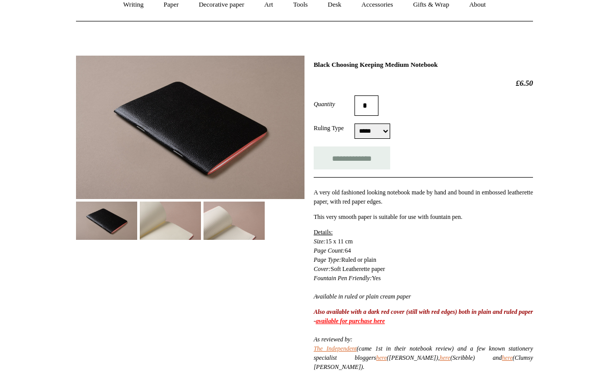
click at [383, 130] on select "***** *****" at bounding box center [372, 131] width 36 height 15
select select "*****"
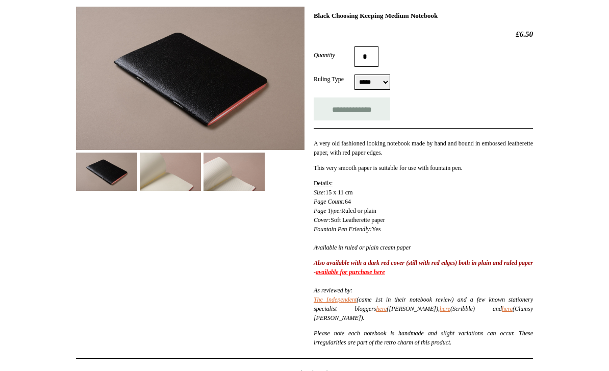
scroll to position [113, 0]
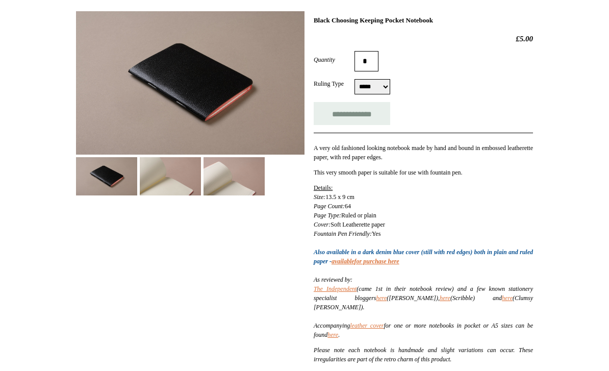
scroll to position [145, 0]
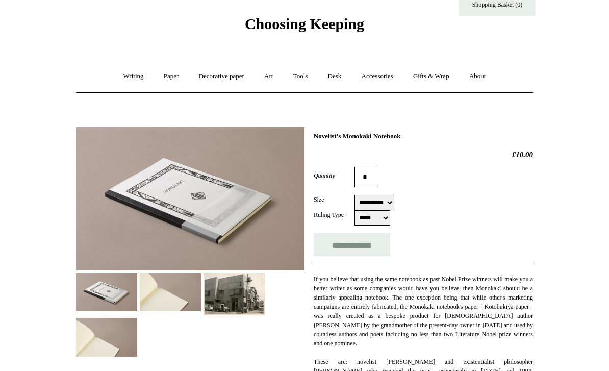
scroll to position [29, 0]
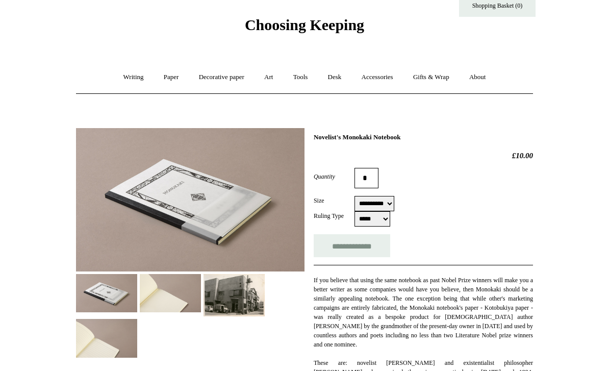
click at [394, 202] on select "**********" at bounding box center [374, 203] width 40 height 15
select select "**********"
click at [383, 223] on select "***** *****" at bounding box center [372, 218] width 36 height 15
select select "*****"
click at [394, 201] on select "**********" at bounding box center [374, 203] width 40 height 15
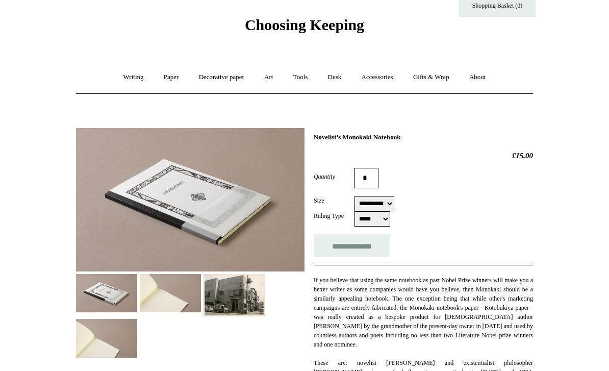
select select "**********"
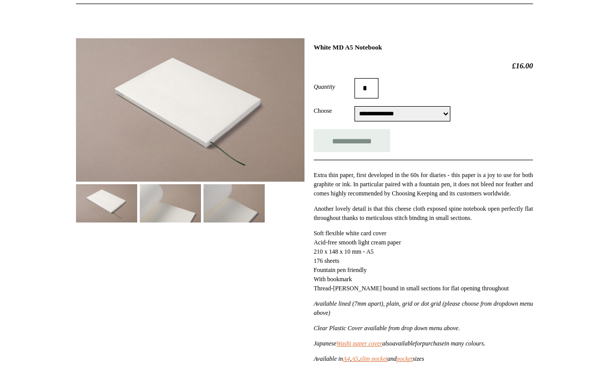
scroll to position [114, 0]
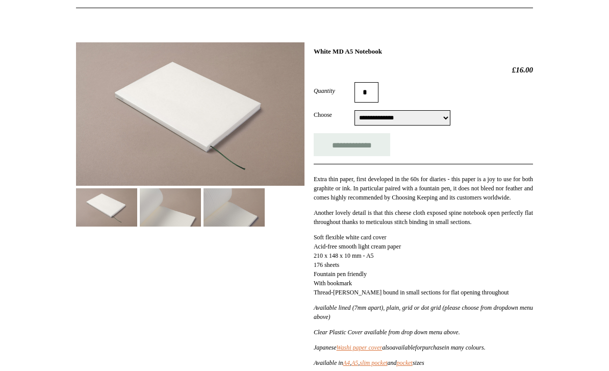
click at [445, 113] on select "**********" at bounding box center [402, 117] width 96 height 15
select select "**********"
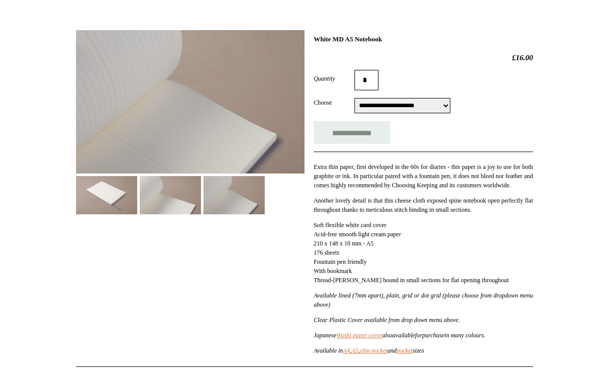
scroll to position [127, 0]
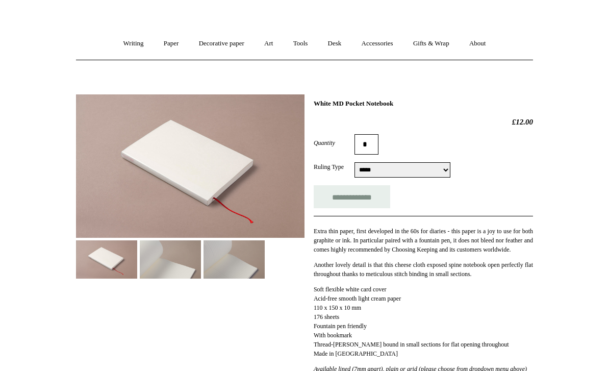
click at [434, 172] on select "**********" at bounding box center [402, 170] width 96 height 15
select select "**********"
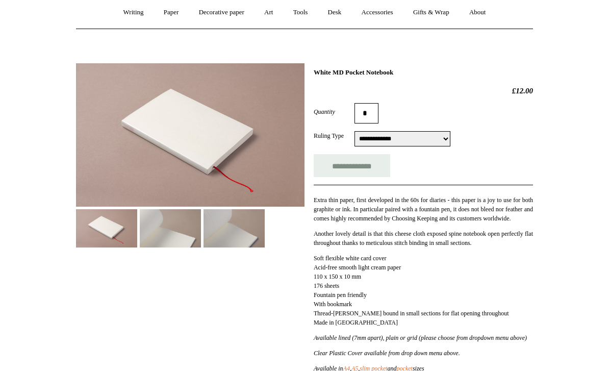
scroll to position [80, 0]
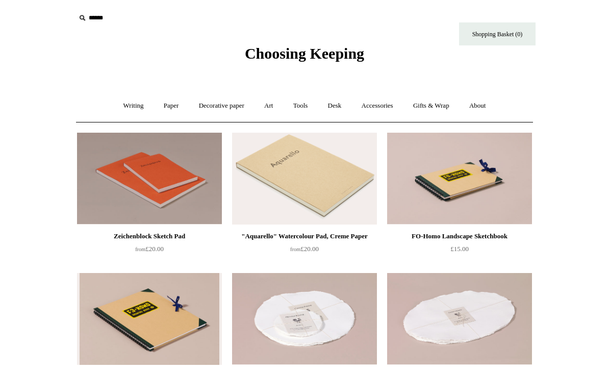
click at [167, 99] on link "Paper +" at bounding box center [171, 105] width 34 height 27
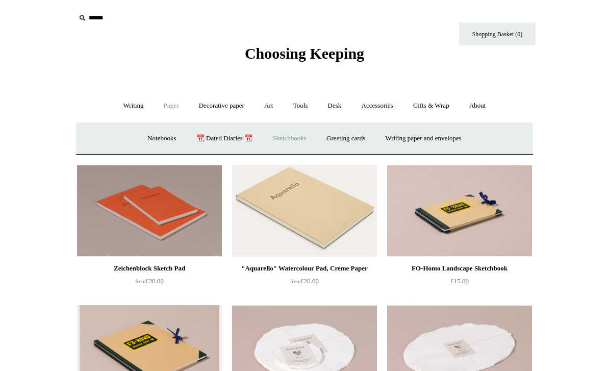
click at [432, 129] on link "Writing paper and envelopes +" at bounding box center [423, 138] width 94 height 27
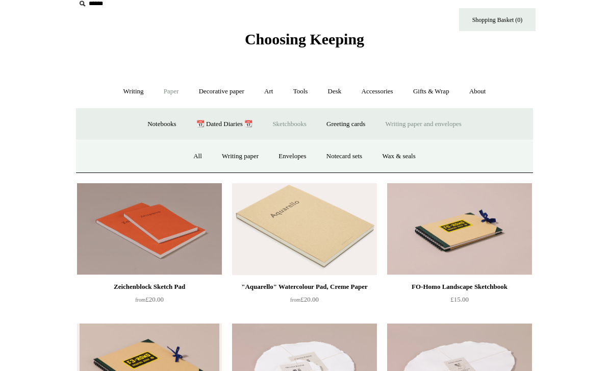
scroll to position [14, 0]
click at [242, 157] on link "Writing paper" at bounding box center [240, 156] width 55 height 27
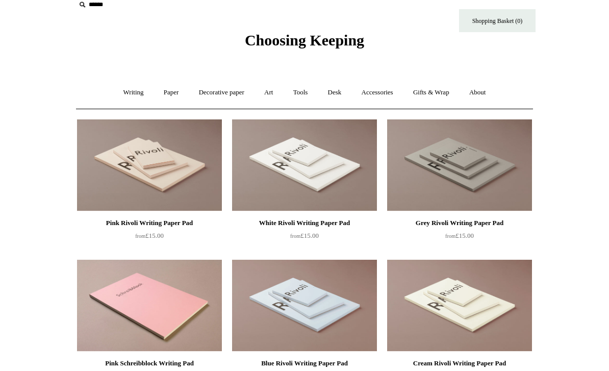
scroll to position [12, 0]
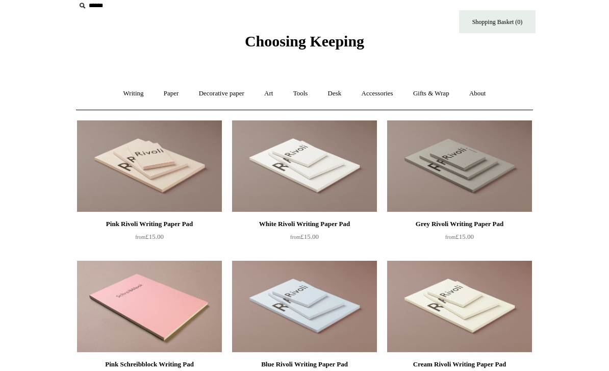
click at [229, 94] on link "Decorative paper +" at bounding box center [222, 93] width 64 height 27
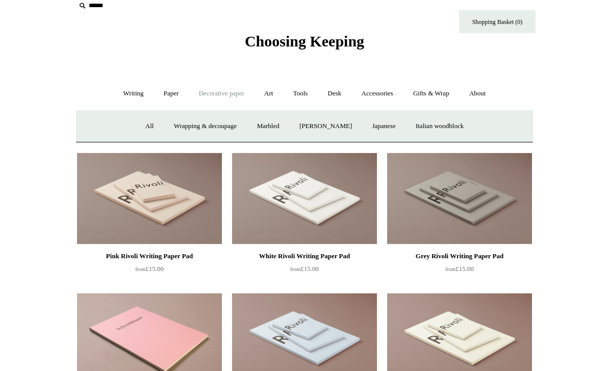
click at [270, 121] on link "Marbled" at bounding box center [268, 126] width 41 height 27
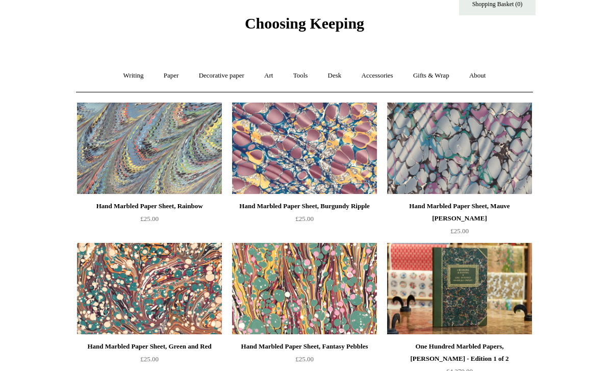
scroll to position [31, 0]
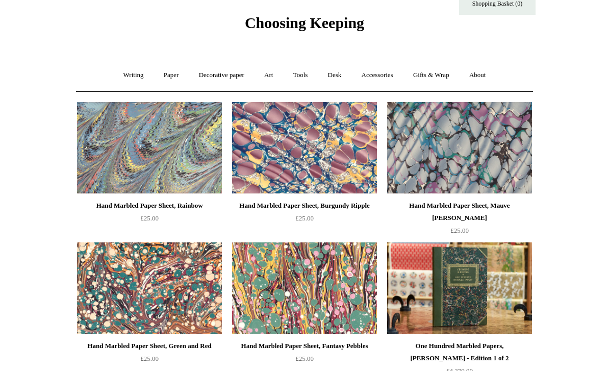
click at [227, 75] on link "Decorative paper +" at bounding box center [222, 75] width 64 height 27
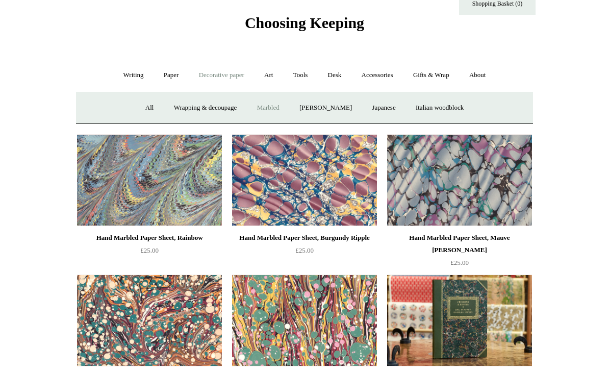
click at [386, 102] on link "Japanese" at bounding box center [383, 107] width 42 height 27
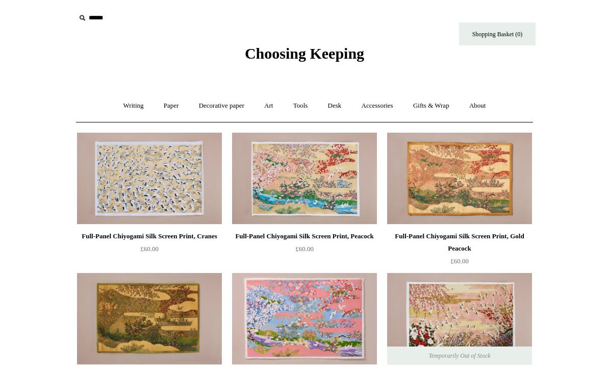
click at [339, 101] on link "Desk +" at bounding box center [335, 105] width 32 height 27
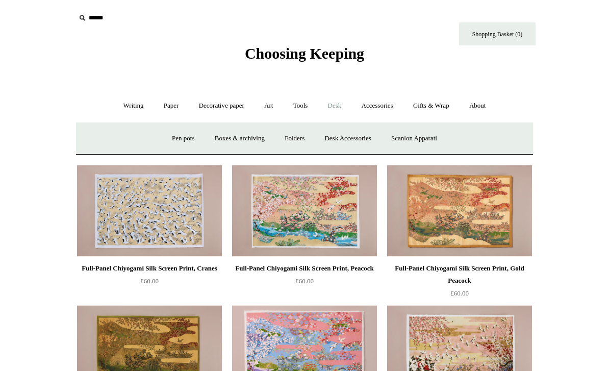
click at [350, 139] on link "Desk Accessories" at bounding box center [347, 138] width 65 height 27
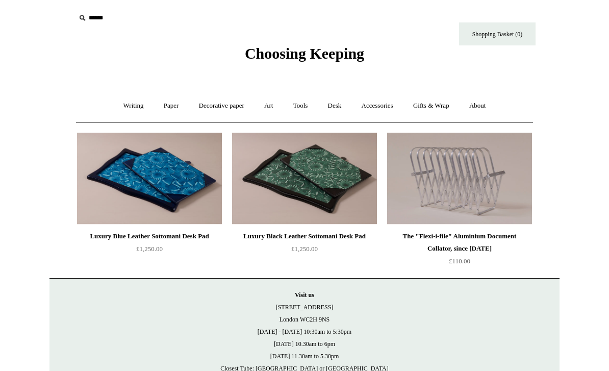
click at [341, 100] on link "Desk +" at bounding box center [335, 105] width 32 height 27
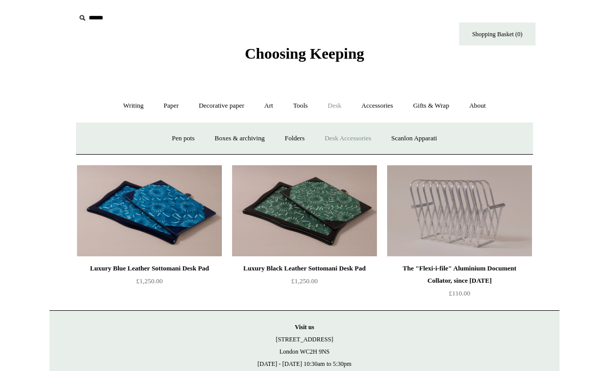
click at [288, 134] on link "Folders" at bounding box center [294, 138] width 38 height 27
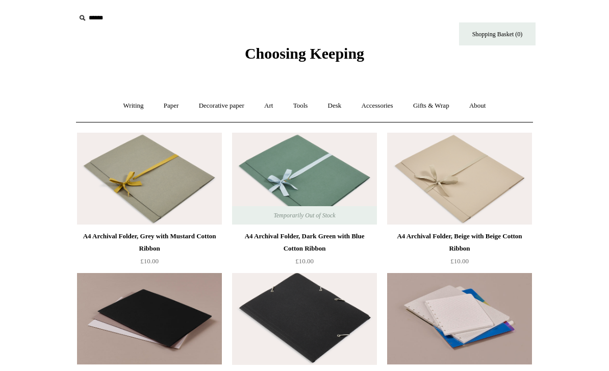
click at [332, 103] on link "Desk +" at bounding box center [335, 105] width 32 height 27
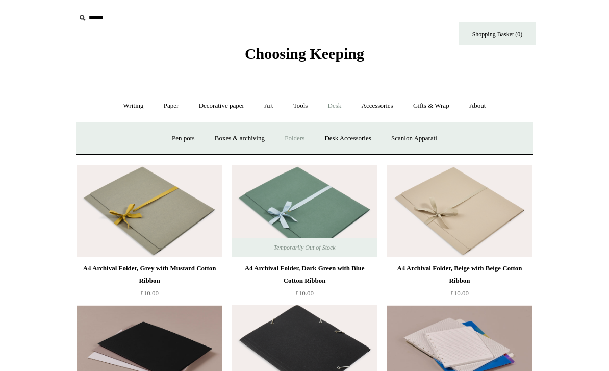
click at [174, 135] on link "Pen pots" at bounding box center [183, 138] width 41 height 27
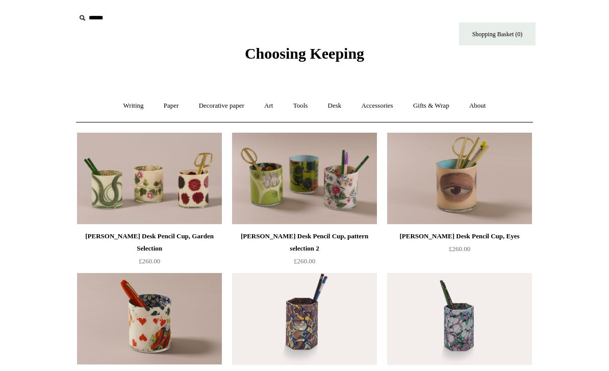
click at [125, 104] on link "Writing +" at bounding box center [133, 105] width 39 height 27
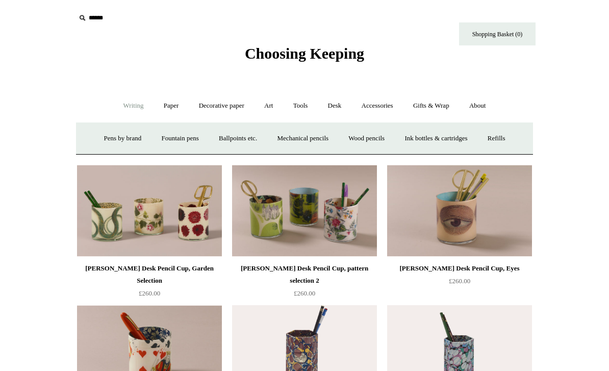
click at [236, 135] on link "Ballpoints etc. +" at bounding box center [238, 138] width 57 height 27
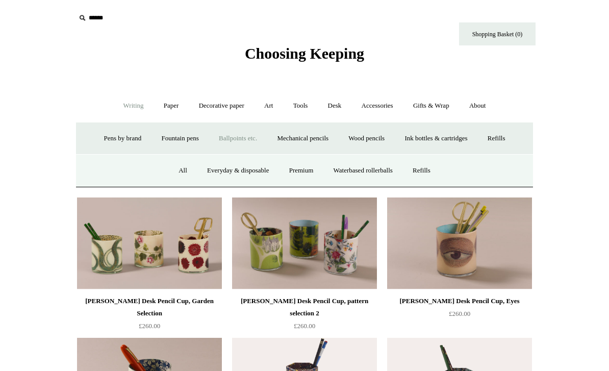
click at [171, 167] on link "All" at bounding box center [182, 170] width 27 height 27
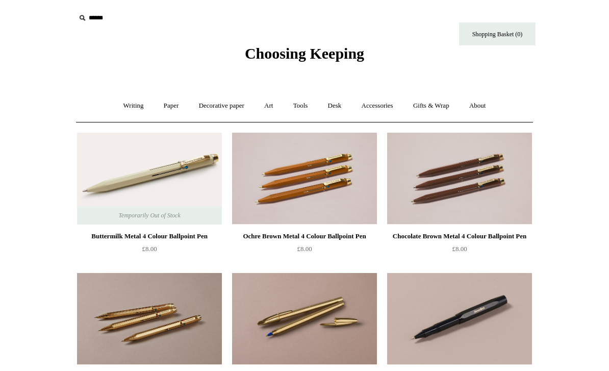
click at [126, 108] on link "Writing +" at bounding box center [133, 105] width 39 height 27
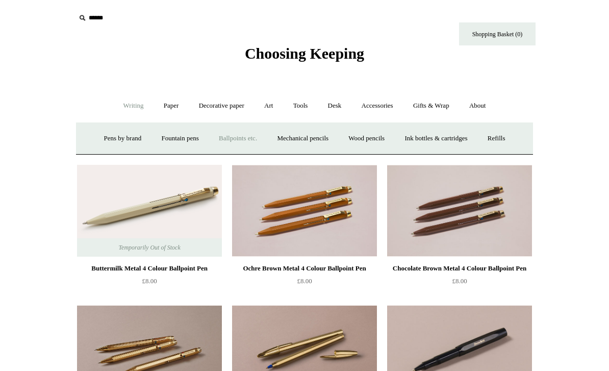
click at [315, 136] on link "Mechanical pencils +" at bounding box center [303, 138] width 70 height 27
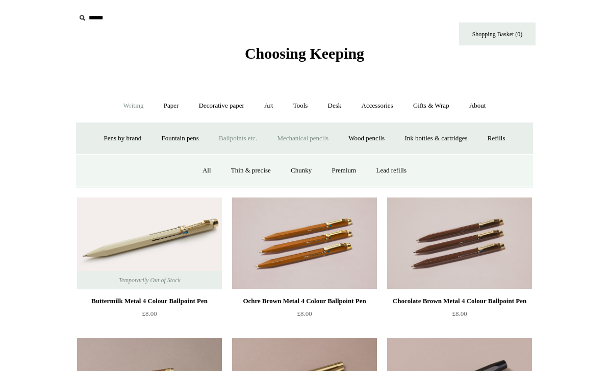
click at [205, 162] on link "All" at bounding box center [206, 170] width 27 height 27
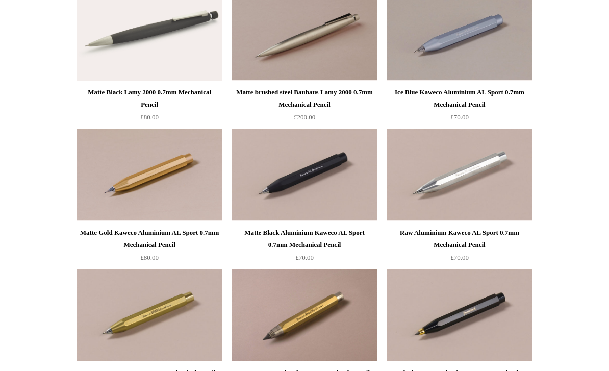
scroll to position [424, 0]
click at [521, 12] on img at bounding box center [459, 35] width 145 height 92
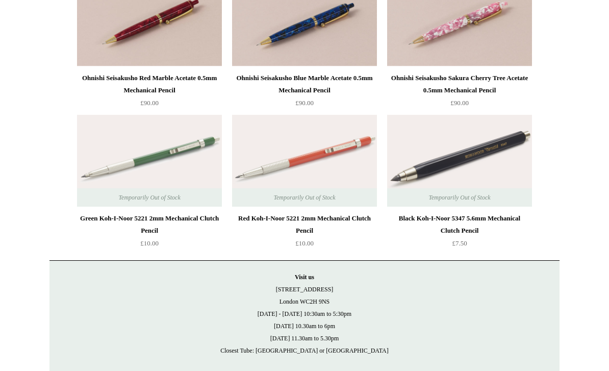
scroll to position [1700, 0]
click at [469, 154] on img at bounding box center [459, 161] width 145 height 92
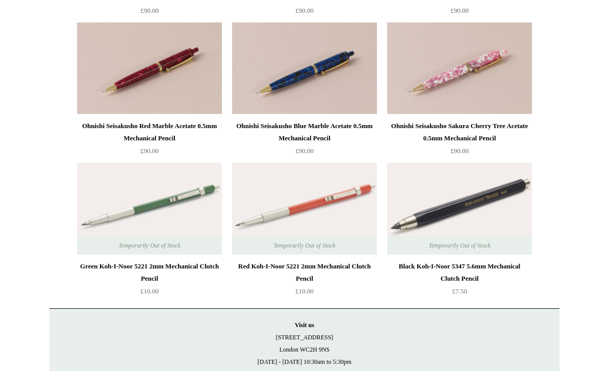
scroll to position [1652, 0]
click at [348, 189] on img at bounding box center [304, 209] width 145 height 92
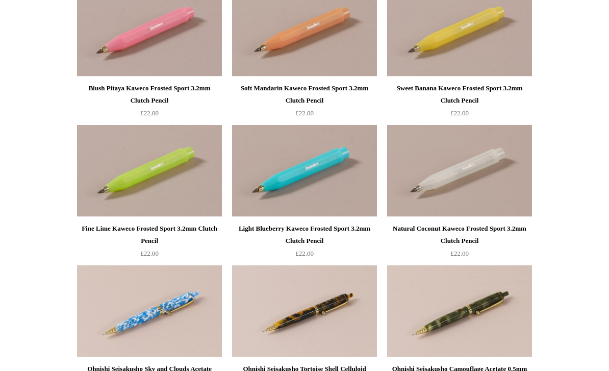
scroll to position [1269, 0]
click at [429, 111] on div "Sweet Banana Kaweco Frosted Sport 3.2mm Clutch Pencil £22.00" at bounding box center [459, 100] width 145 height 37
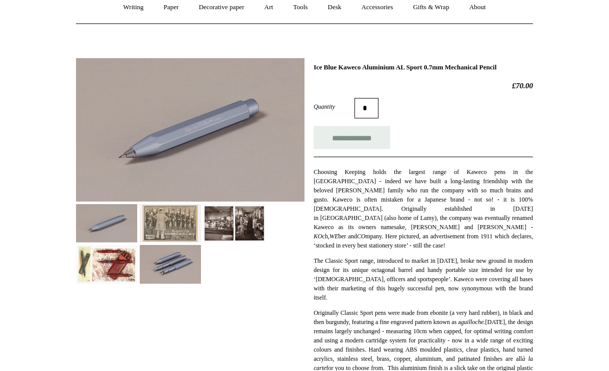
scroll to position [96, 0]
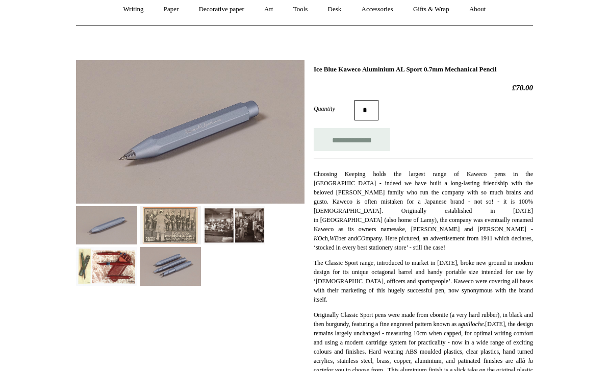
click at [106, 258] on img at bounding box center [106, 266] width 61 height 38
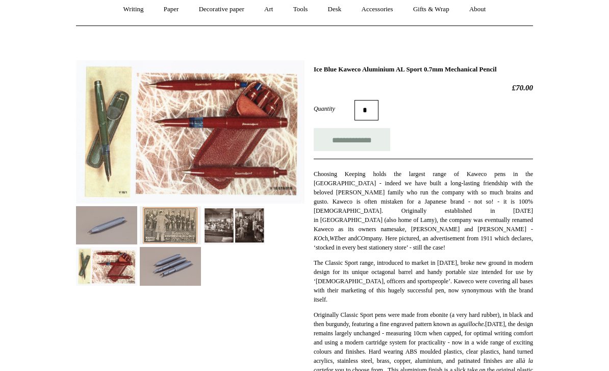
click at [161, 267] on img at bounding box center [170, 266] width 61 height 38
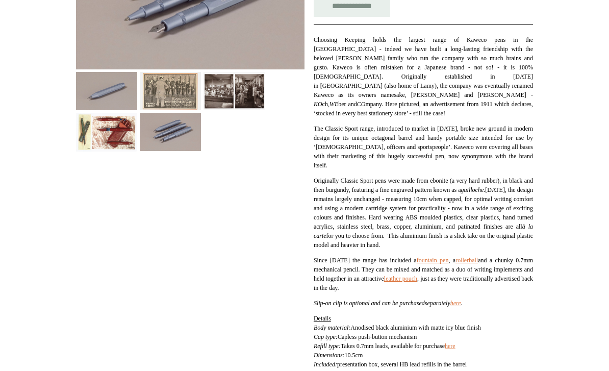
scroll to position [230, 0]
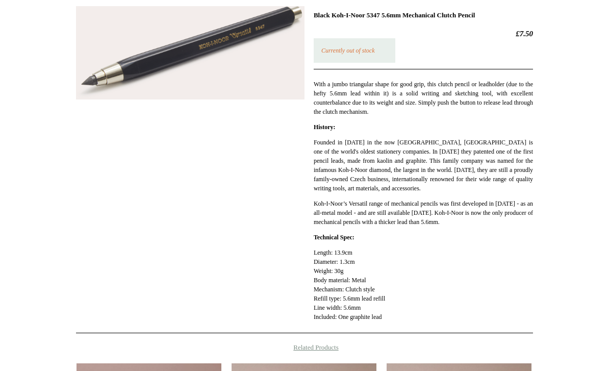
scroll to position [92, 0]
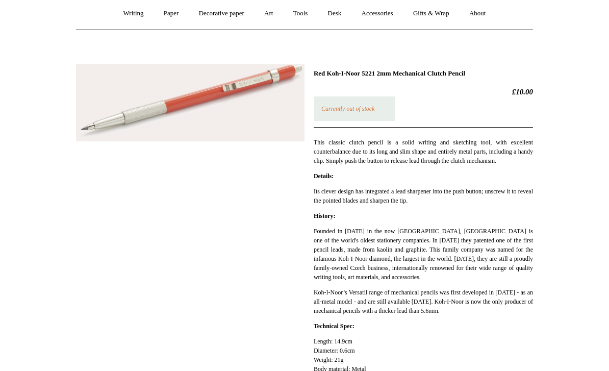
scroll to position [86, 0]
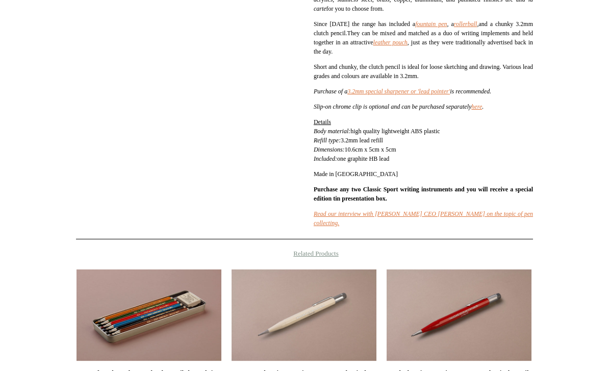
scroll to position [457, 0]
click at [421, 89] on link "3.2mm special sharpener or 'lead pointer'" at bounding box center [398, 91] width 102 height 7
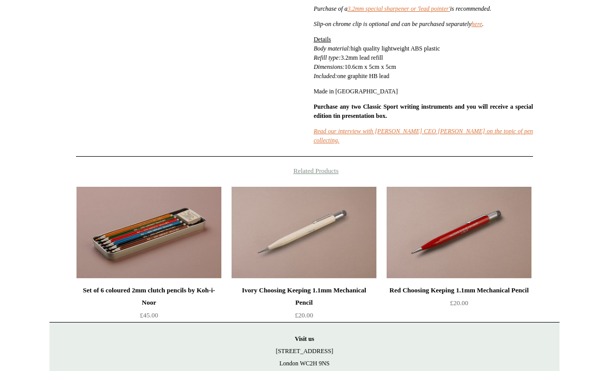
scroll to position [540, 0]
click at [446, 218] on img at bounding box center [458, 233] width 145 height 92
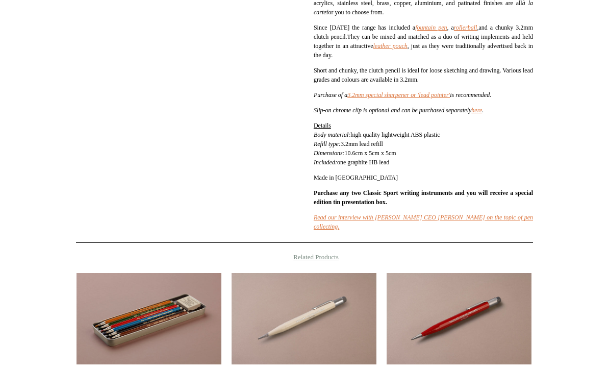
scroll to position [428, 0]
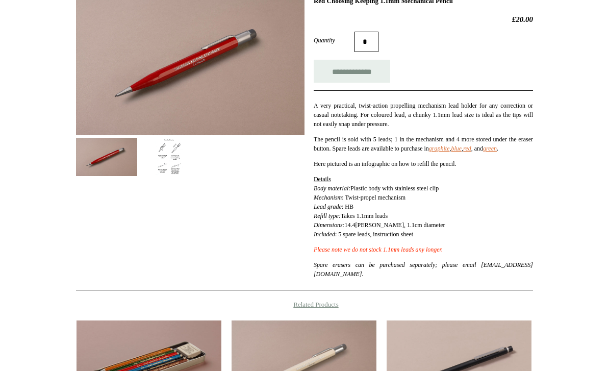
scroll to position [165, 0]
click at [165, 151] on img at bounding box center [170, 157] width 61 height 38
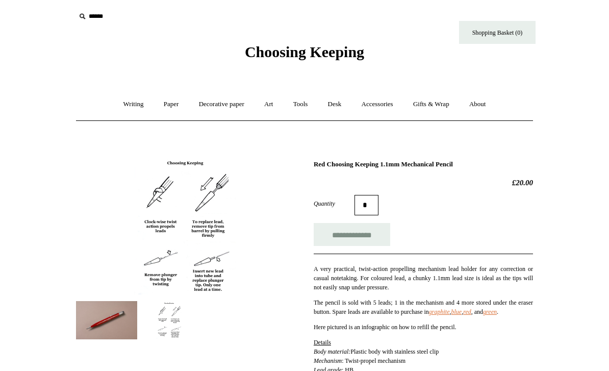
scroll to position [0, 0]
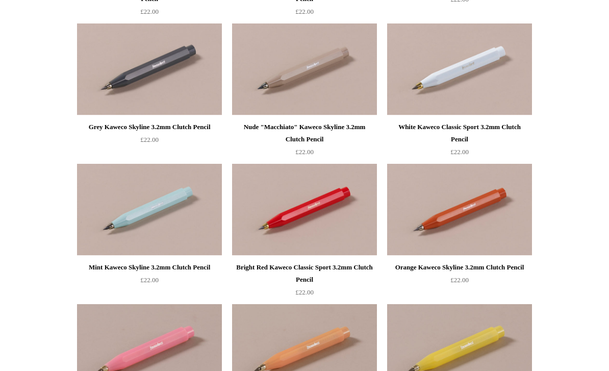
scroll to position [949, 0]
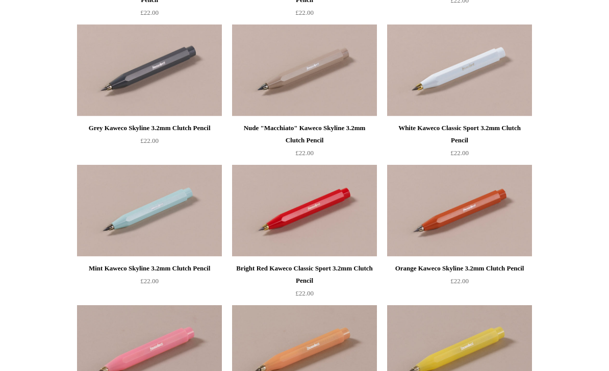
click at [115, 69] on img at bounding box center [149, 70] width 145 height 92
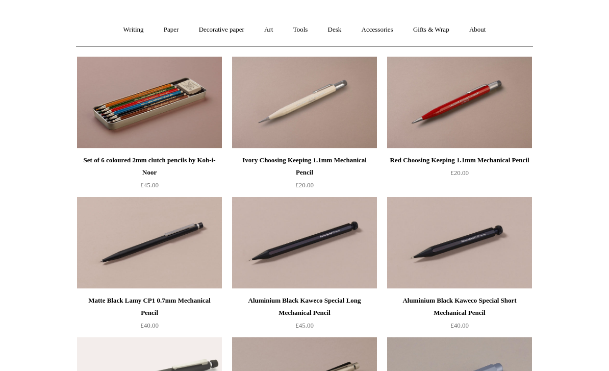
scroll to position [0, 0]
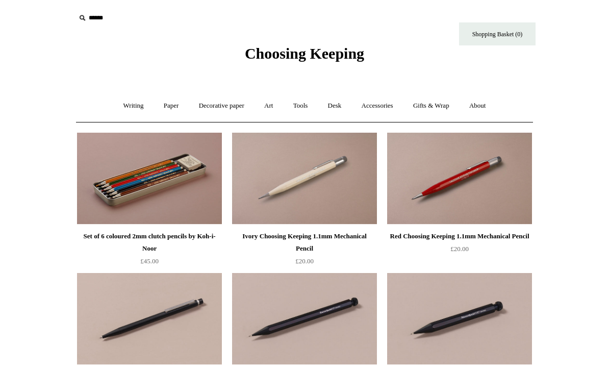
click at [122, 103] on link "Writing +" at bounding box center [133, 105] width 39 height 27
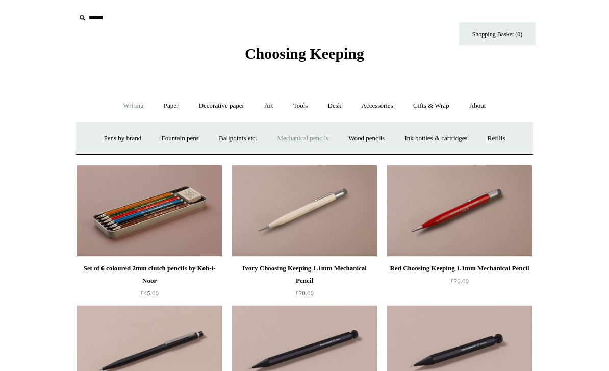
click at [512, 132] on link "Refills +" at bounding box center [496, 138] width 36 height 27
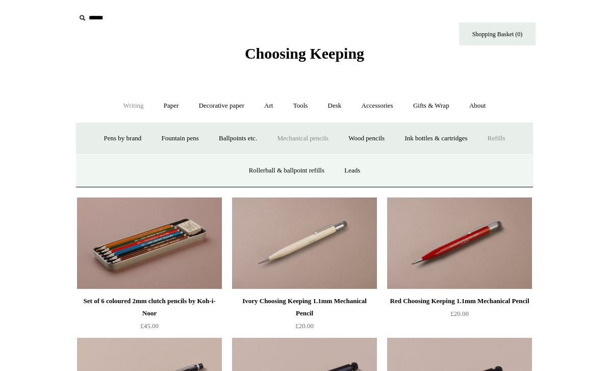
click at [357, 166] on link "Leads" at bounding box center [352, 170] width 34 height 27
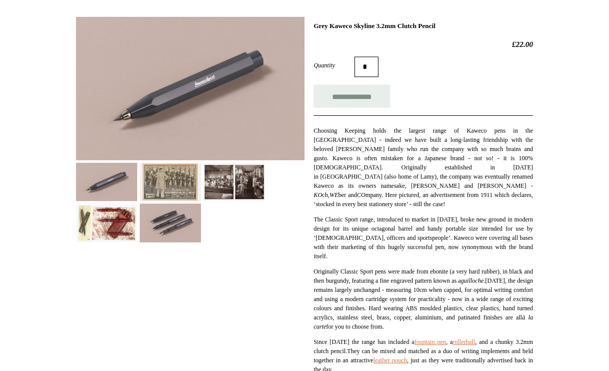
scroll to position [71, 0]
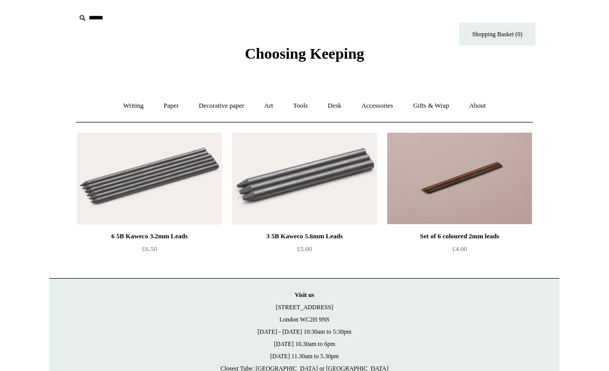
click at [124, 107] on link "Writing +" at bounding box center [133, 105] width 39 height 27
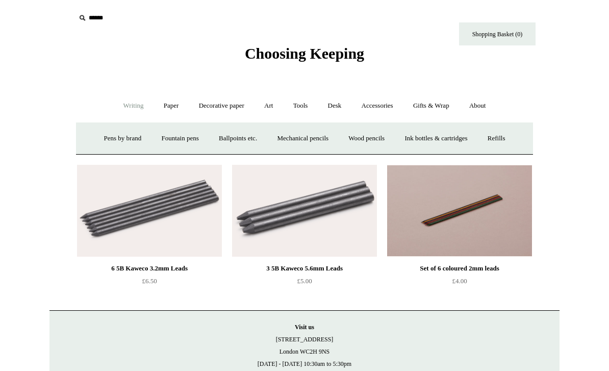
click at [510, 135] on link "Refills +" at bounding box center [496, 138] width 36 height 27
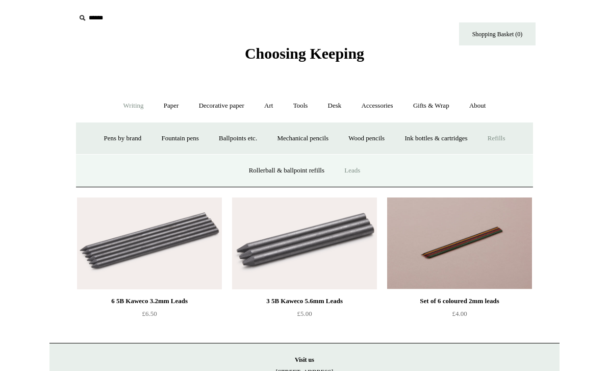
click at [300, 165] on link "Rollerball & ballpoint refills" at bounding box center [287, 170] width 94 height 27
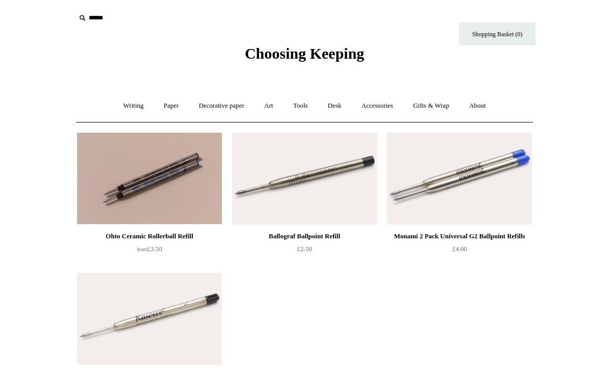
click at [117, 108] on link "Writing +" at bounding box center [133, 105] width 39 height 27
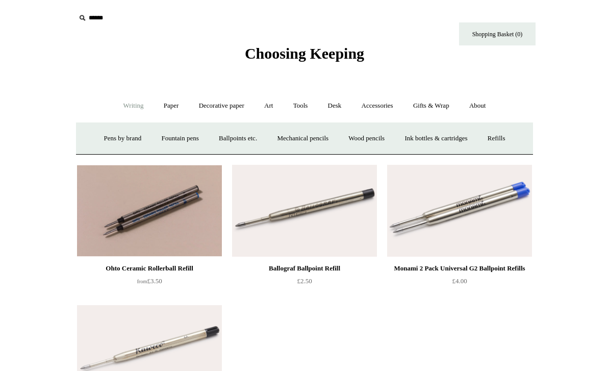
click at [510, 132] on link "Refills +" at bounding box center [496, 138] width 36 height 27
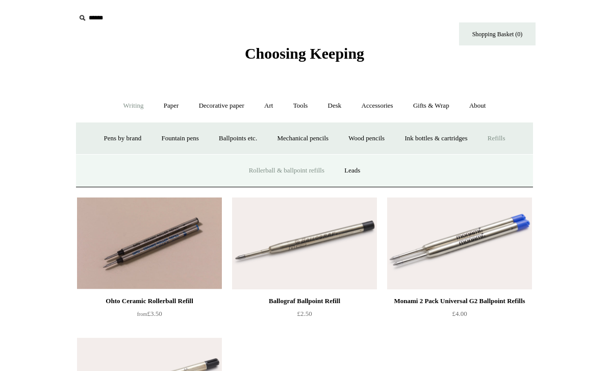
click at [466, 135] on link "Ink bottles & cartridges +" at bounding box center [435, 138] width 81 height 27
click at [348, 164] on link "Bottled ink" at bounding box center [339, 170] width 48 height 27
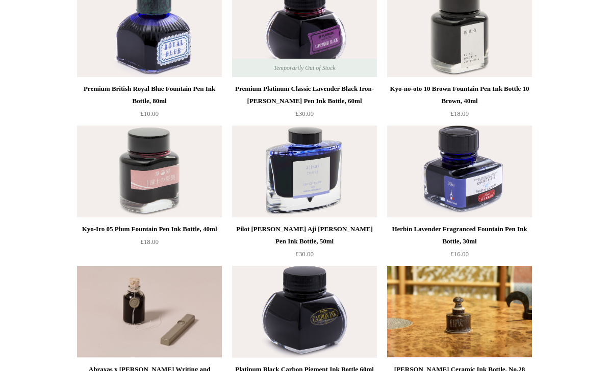
scroll to position [426, 0]
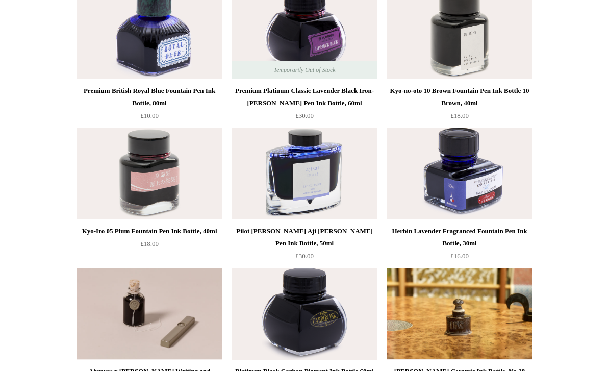
click at [103, 71] on img at bounding box center [149, 33] width 145 height 92
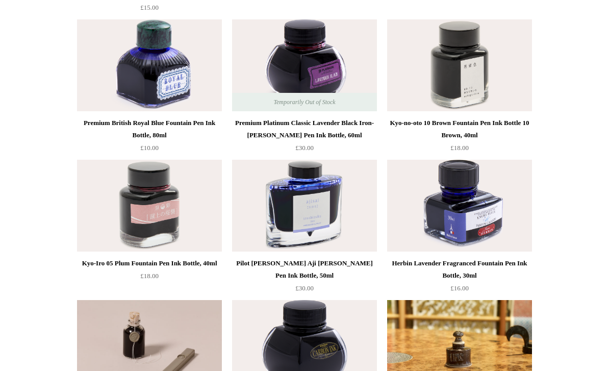
scroll to position [387, 0]
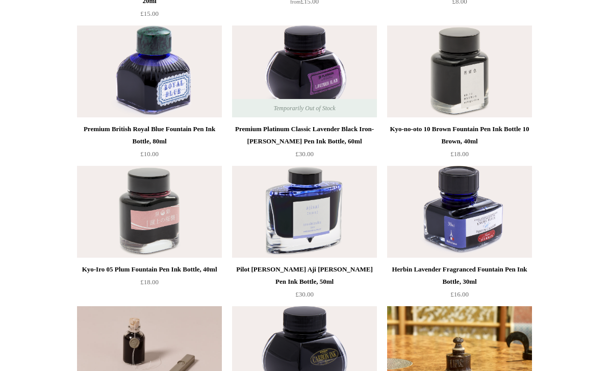
click at [338, 79] on img at bounding box center [304, 71] width 145 height 92
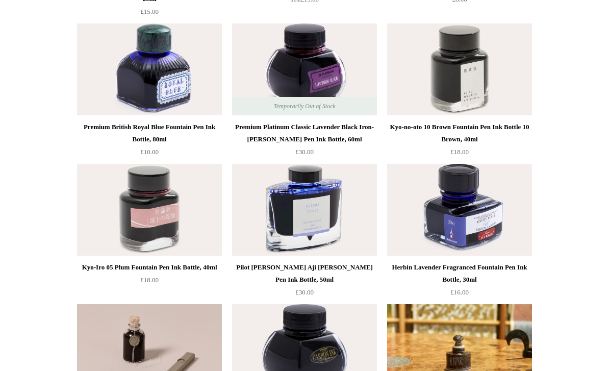
scroll to position [390, 0]
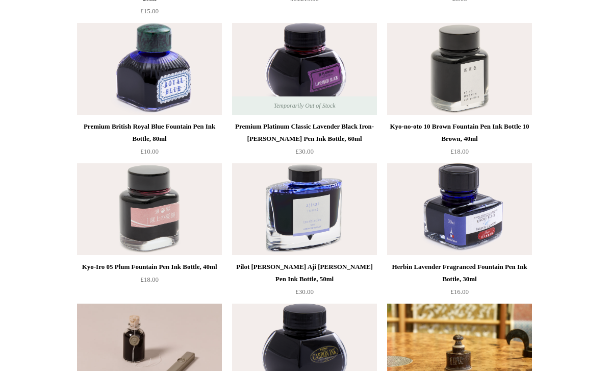
click at [475, 70] on img at bounding box center [459, 69] width 145 height 92
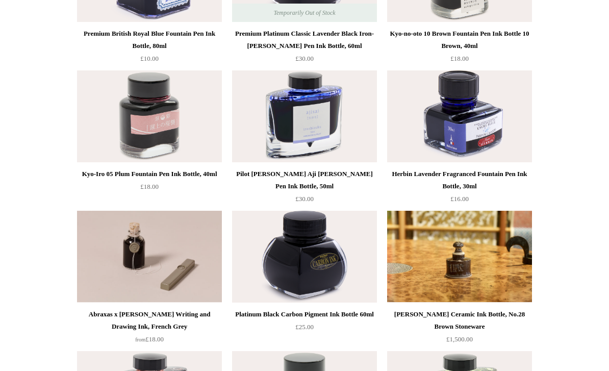
scroll to position [483, 0]
click at [114, 114] on img at bounding box center [149, 116] width 145 height 92
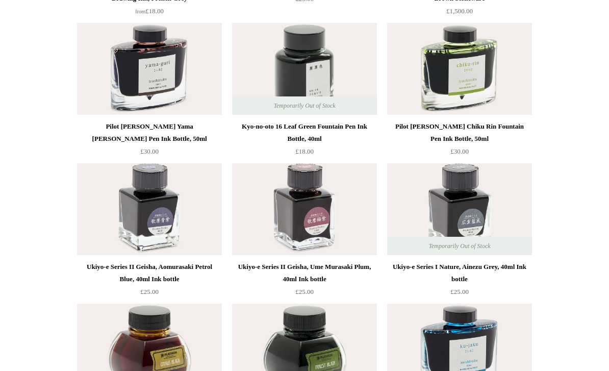
scroll to position [811, 0]
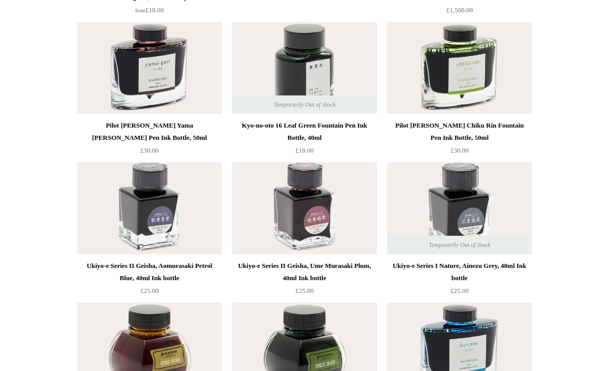
click at [451, 68] on img at bounding box center [459, 68] width 145 height 92
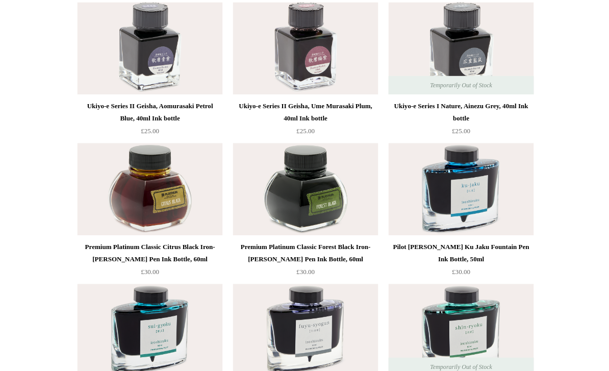
scroll to position [972, 0]
click at [102, 57] on img at bounding box center [149, 48] width 145 height 92
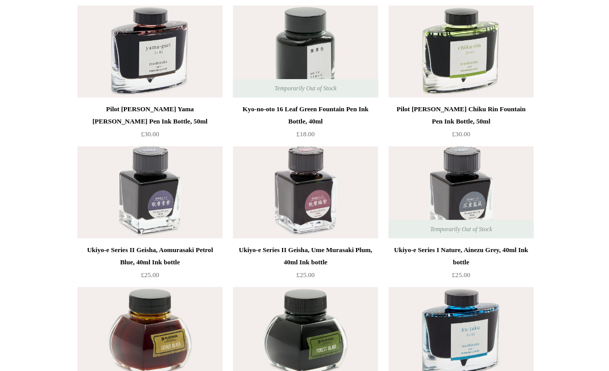
scroll to position [828, 0]
click at [103, 39] on img at bounding box center [149, 52] width 145 height 92
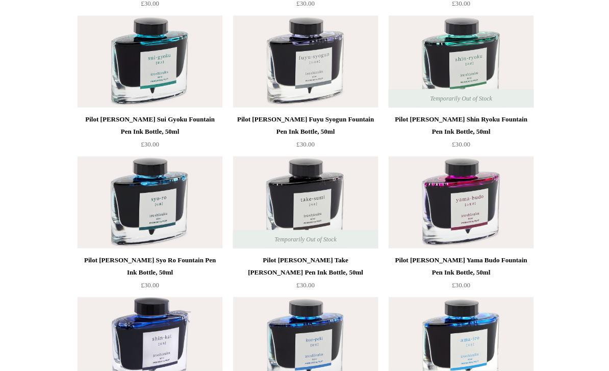
scroll to position [1239, 0]
click at [477, 68] on img at bounding box center [459, 61] width 145 height 92
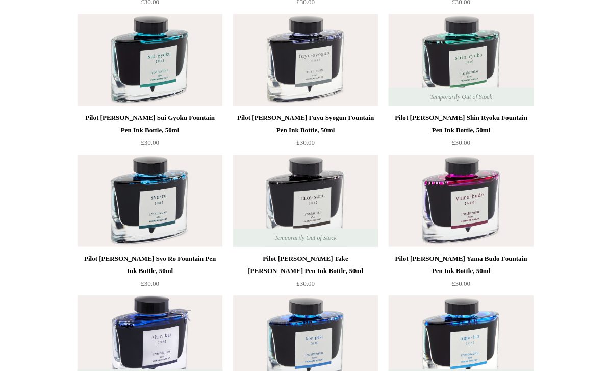
scroll to position [1237, 0]
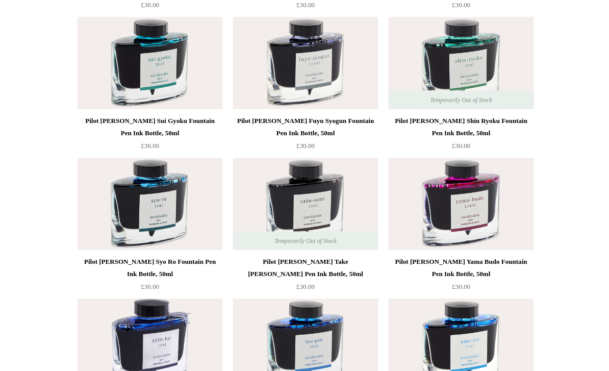
click at [119, 47] on img at bounding box center [149, 63] width 145 height 92
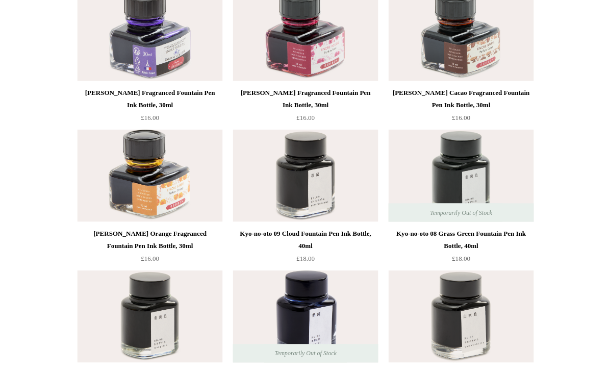
scroll to position [1686, 0]
click at [333, 56] on img at bounding box center [304, 35] width 145 height 92
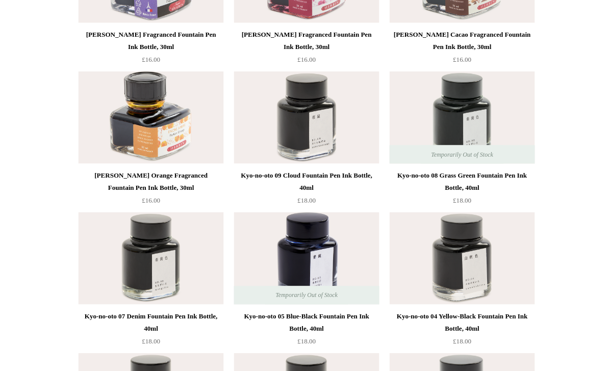
scroll to position [1744, 0]
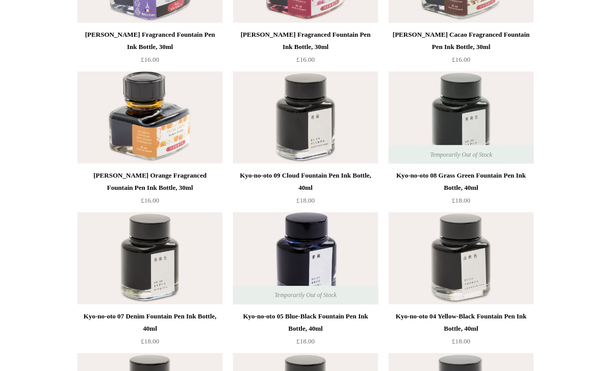
click at [349, 128] on img at bounding box center [304, 117] width 145 height 92
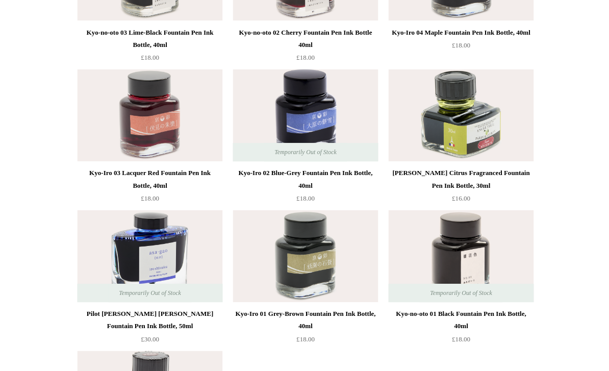
scroll to position [2159, 0]
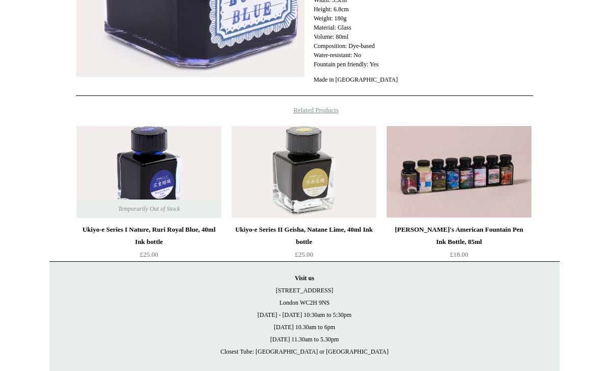
scroll to position [319, 0]
click at [329, 154] on img at bounding box center [303, 172] width 145 height 92
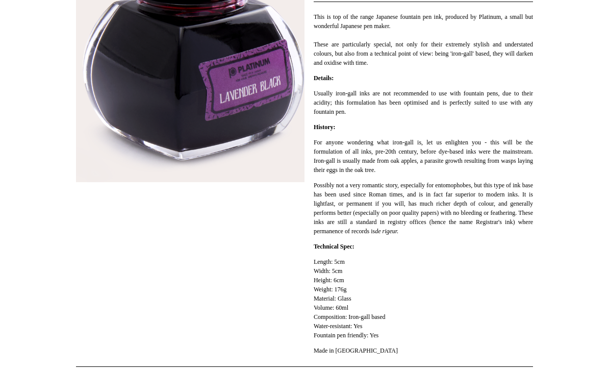
scroll to position [196, 0]
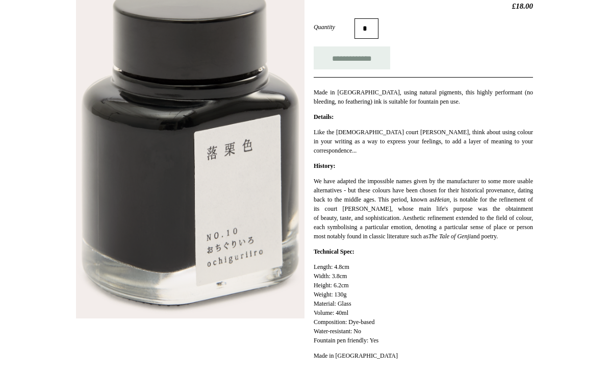
scroll to position [176, 0]
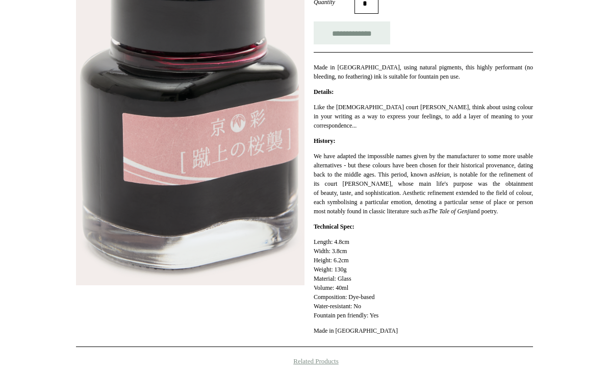
scroll to position [201, 0]
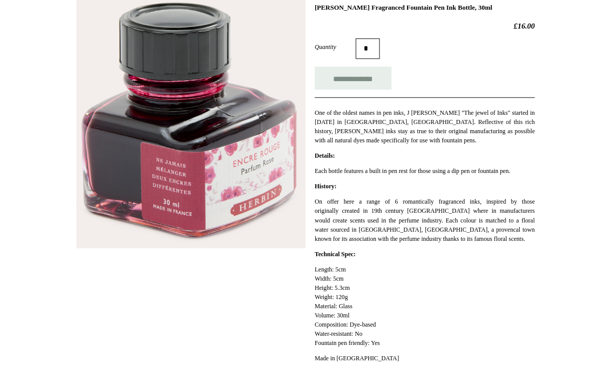
scroll to position [154, 0]
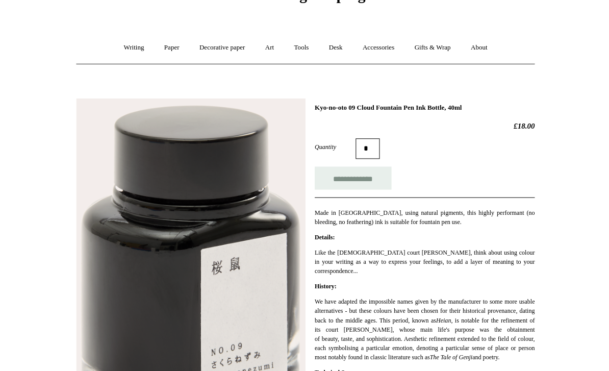
scroll to position [53, 0]
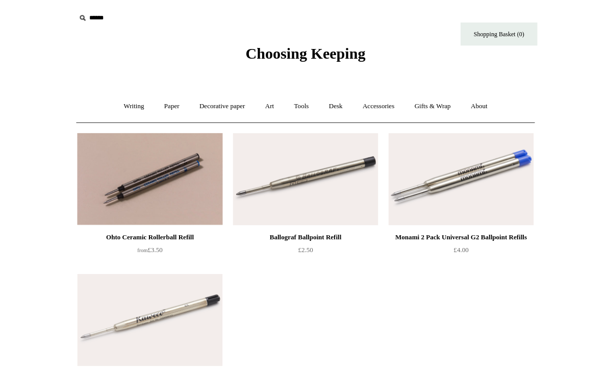
click at [127, 96] on link "Writing +" at bounding box center [133, 105] width 39 height 27
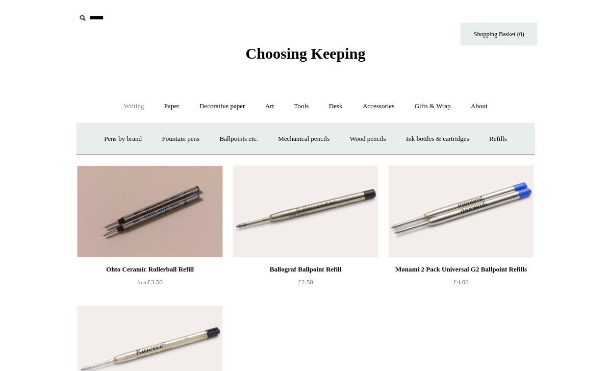
click at [243, 138] on link "Ballpoints etc. +" at bounding box center [238, 138] width 57 height 27
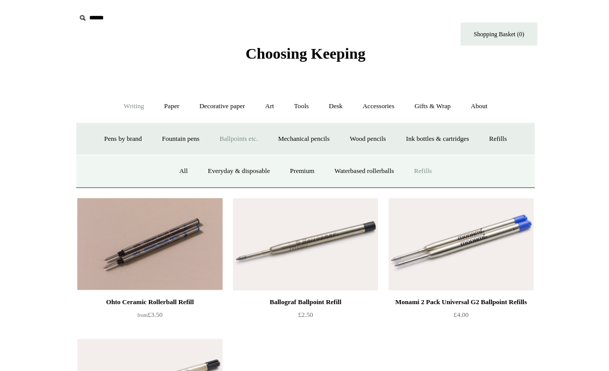
click at [384, 167] on link "Waterbased rollerballs" at bounding box center [362, 170] width 77 height 27
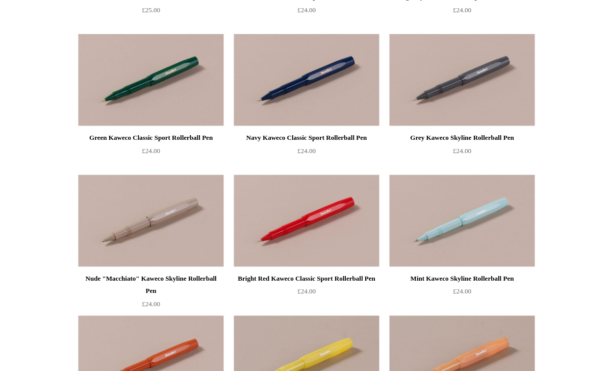
scroll to position [381, 0]
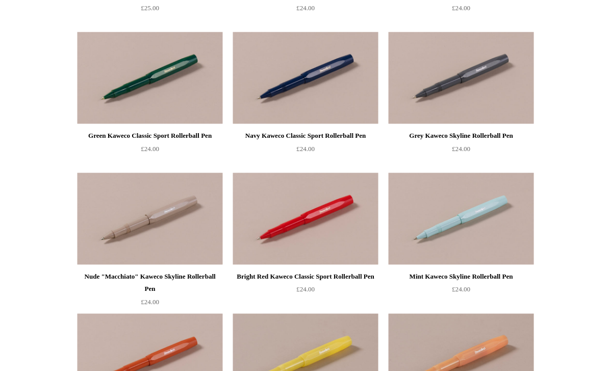
click at [119, 98] on img at bounding box center [149, 78] width 145 height 92
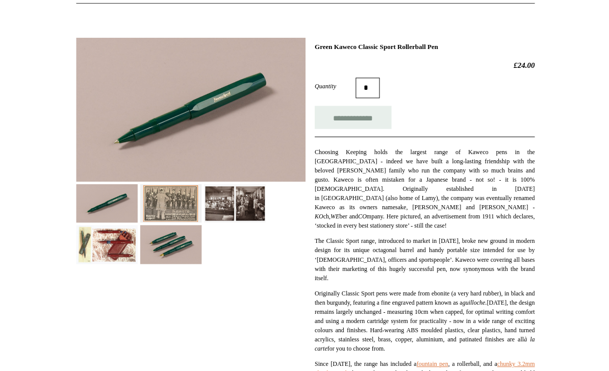
scroll to position [184, 0]
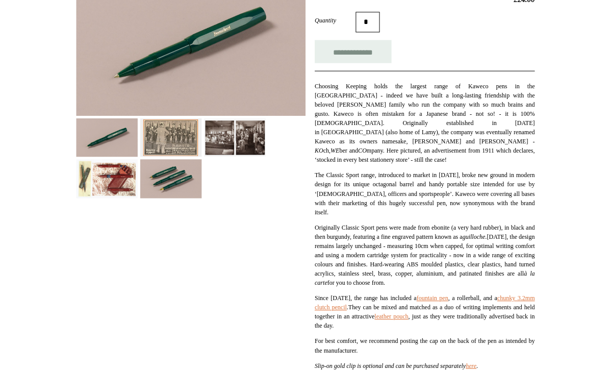
click at [156, 173] on img at bounding box center [170, 178] width 61 height 38
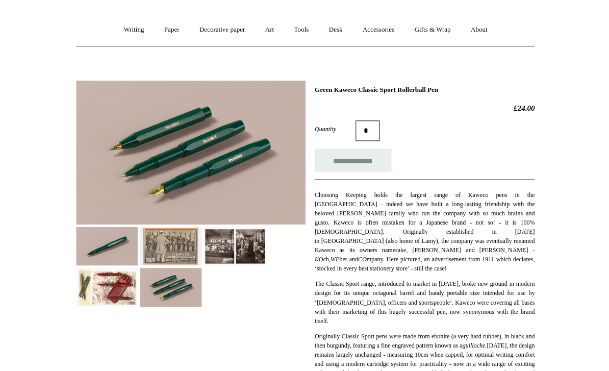
scroll to position [0, 0]
